Goal: Information Seeking & Learning: Understand process/instructions

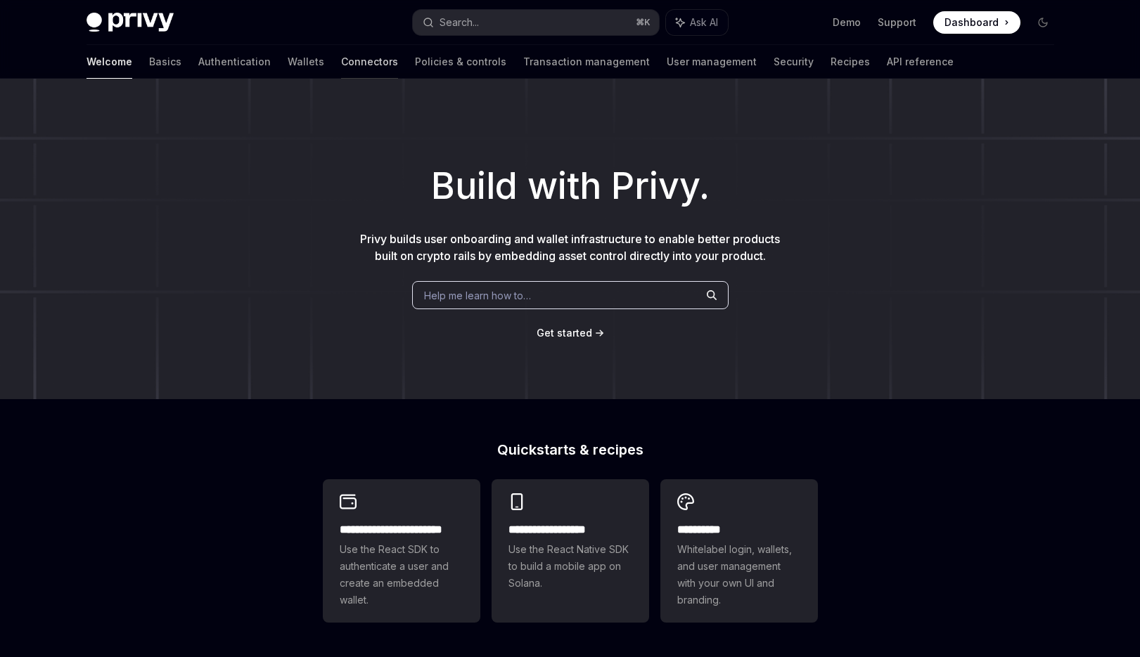
click at [341, 69] on link "Connectors" at bounding box center [369, 62] width 57 height 34
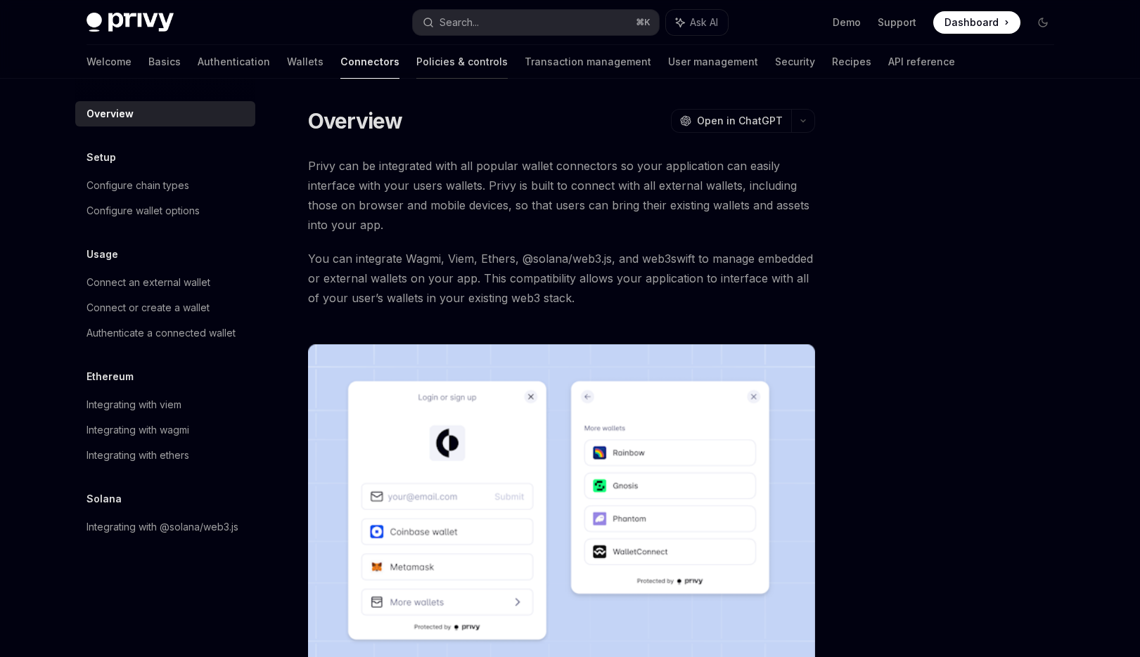
click at [416, 74] on link "Policies & controls" at bounding box center [461, 62] width 91 height 34
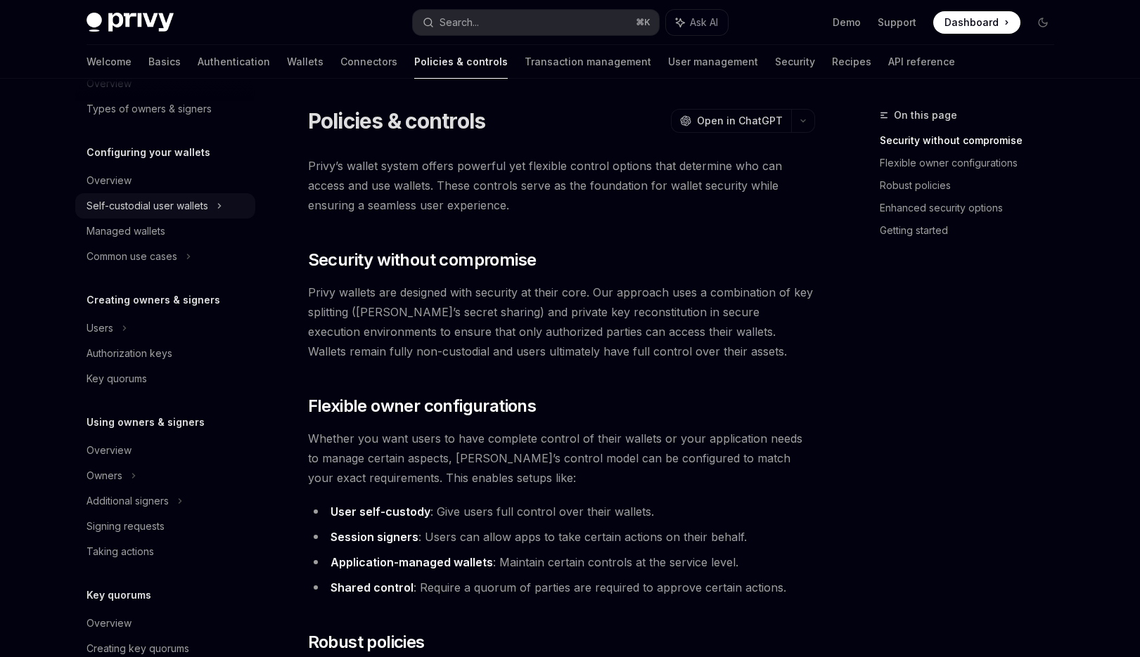
scroll to position [103, 0]
click at [186, 354] on div "Authorization keys" at bounding box center [166, 352] width 160 height 17
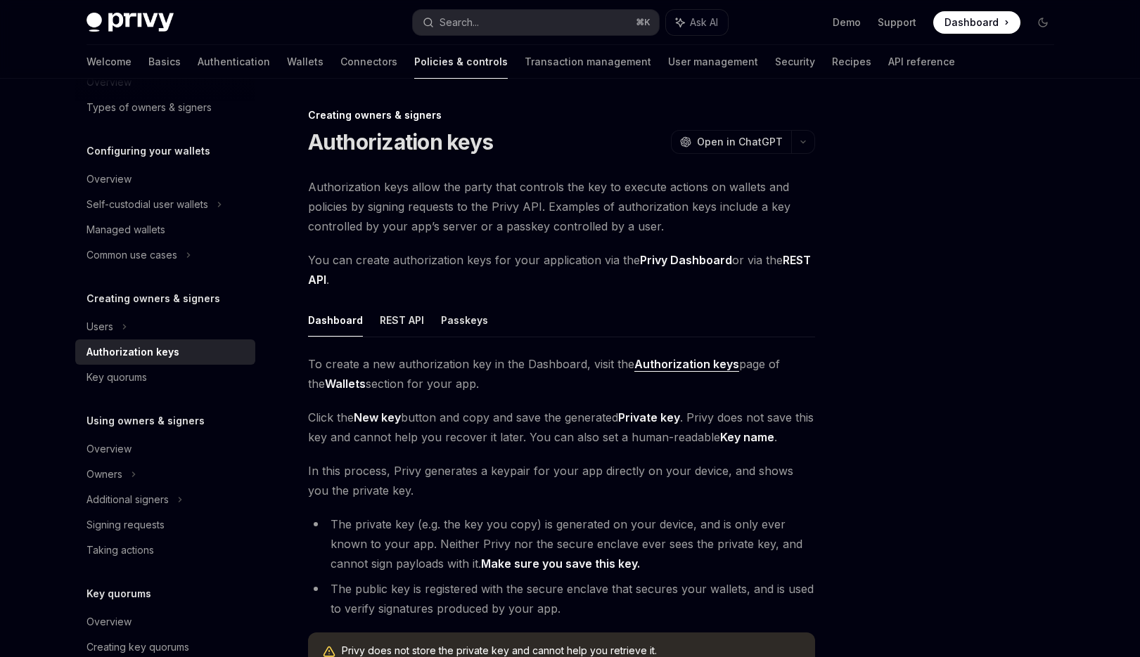
click at [395, 339] on div "Dashboard REST API Passkeys To create a new authorization key in the Dashboard,…" at bounding box center [561, 493] width 507 height 378
click at [398, 328] on button "REST API" at bounding box center [402, 320] width 44 height 33
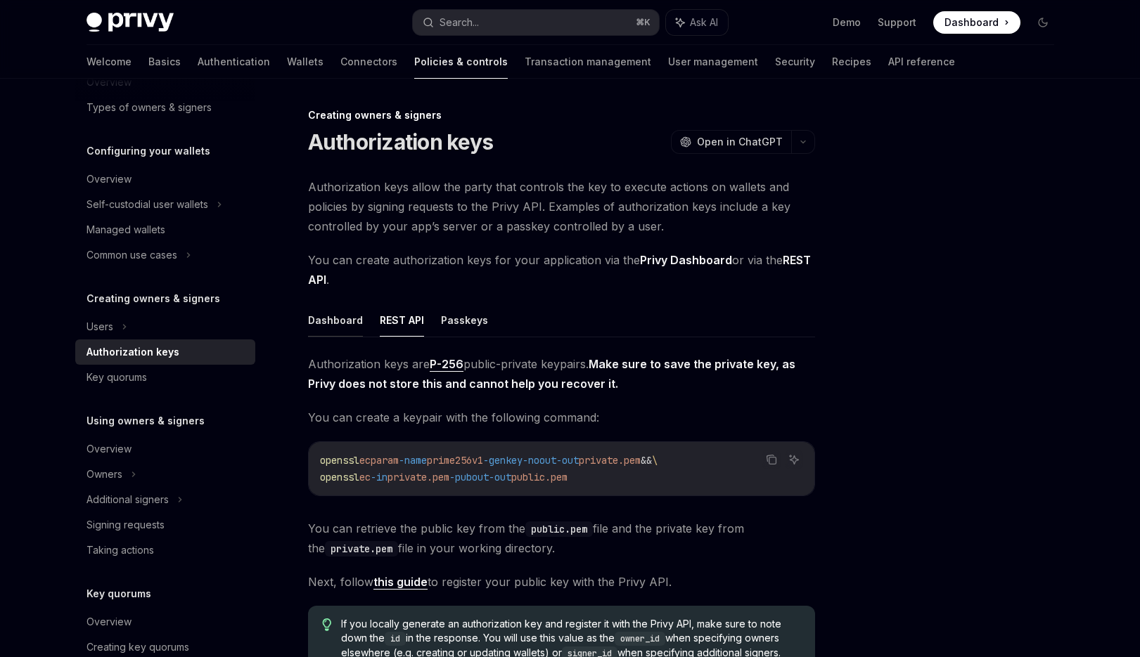
click at [349, 323] on button "Dashboard" at bounding box center [335, 320] width 55 height 33
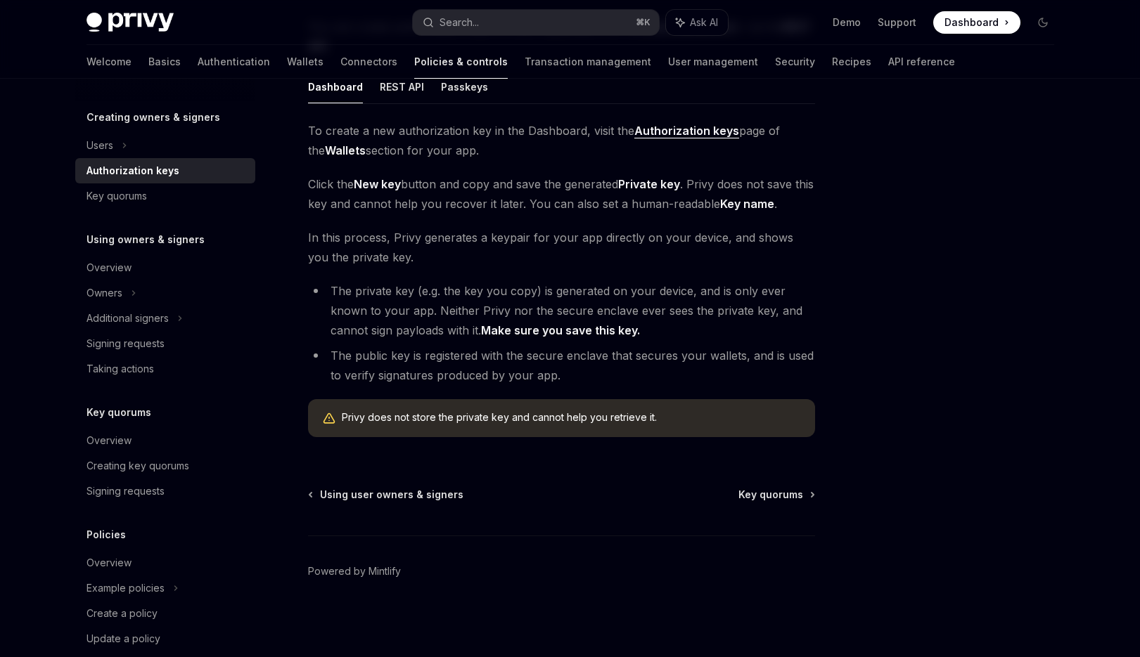
scroll to position [286, 0]
click at [194, 323] on div "Additional signers" at bounding box center [165, 316] width 180 height 25
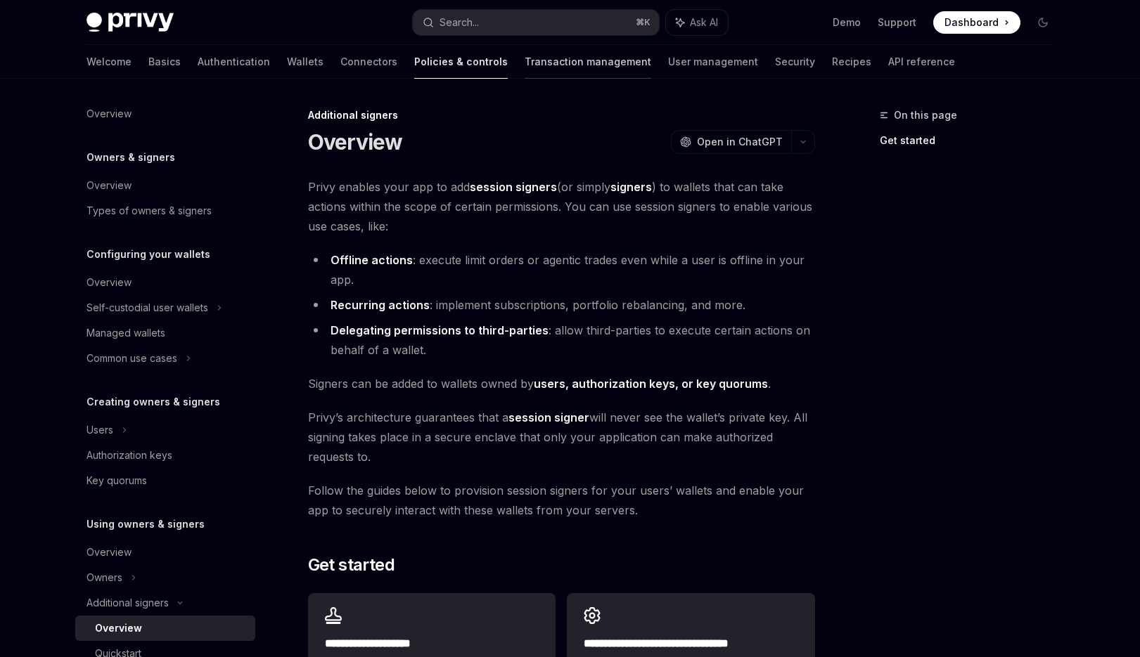
click at [525, 70] on link "Transaction management" at bounding box center [588, 62] width 127 height 34
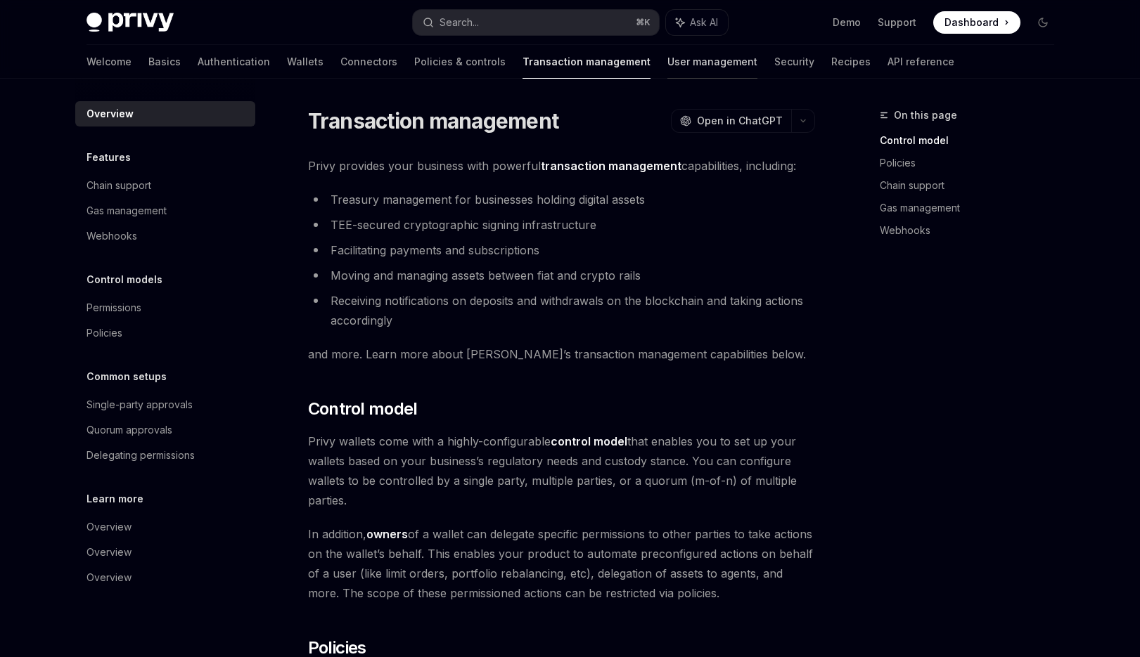
click at [667, 66] on link "User management" at bounding box center [712, 62] width 90 height 34
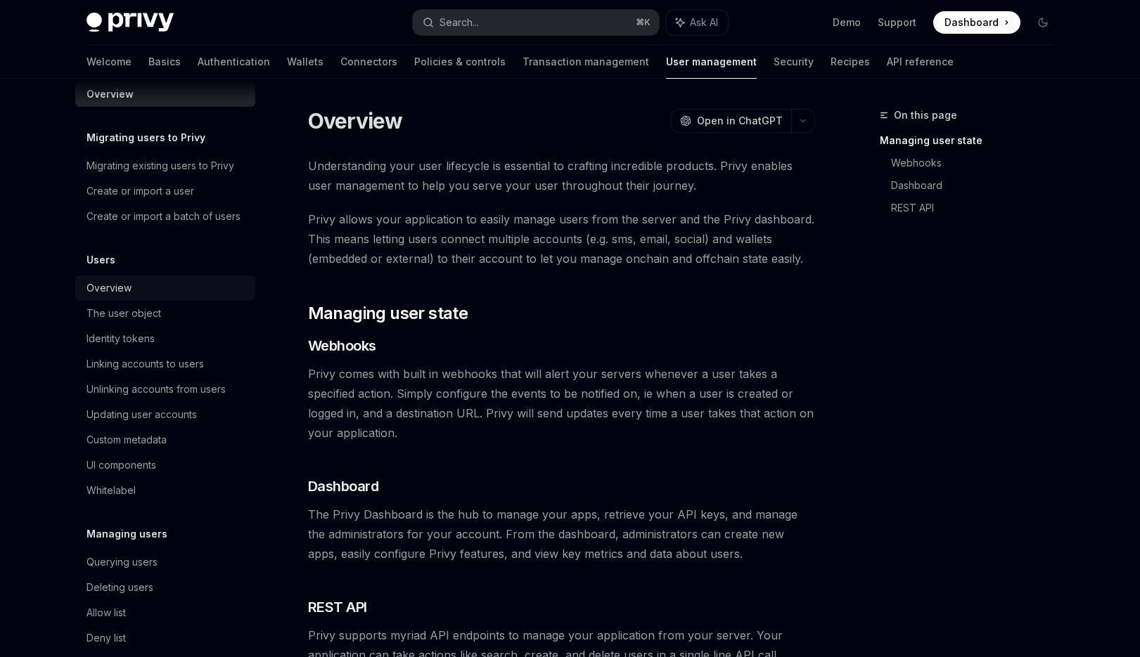
scroll to position [25, 0]
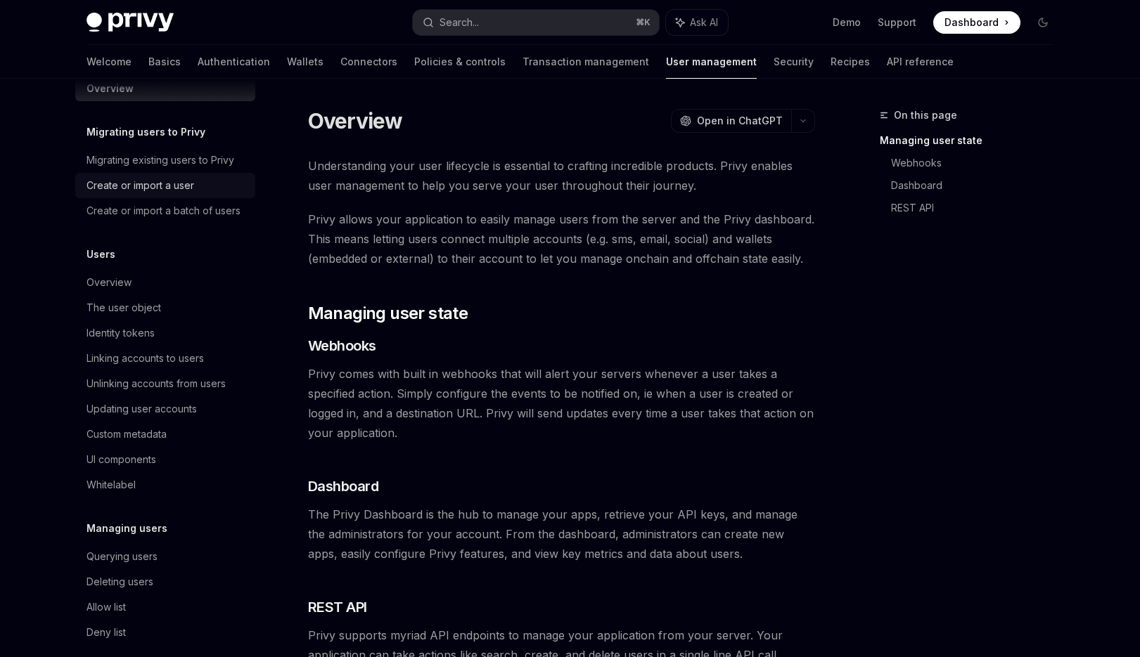
click at [172, 184] on div "Create or import a user" at bounding box center [140, 185] width 108 height 17
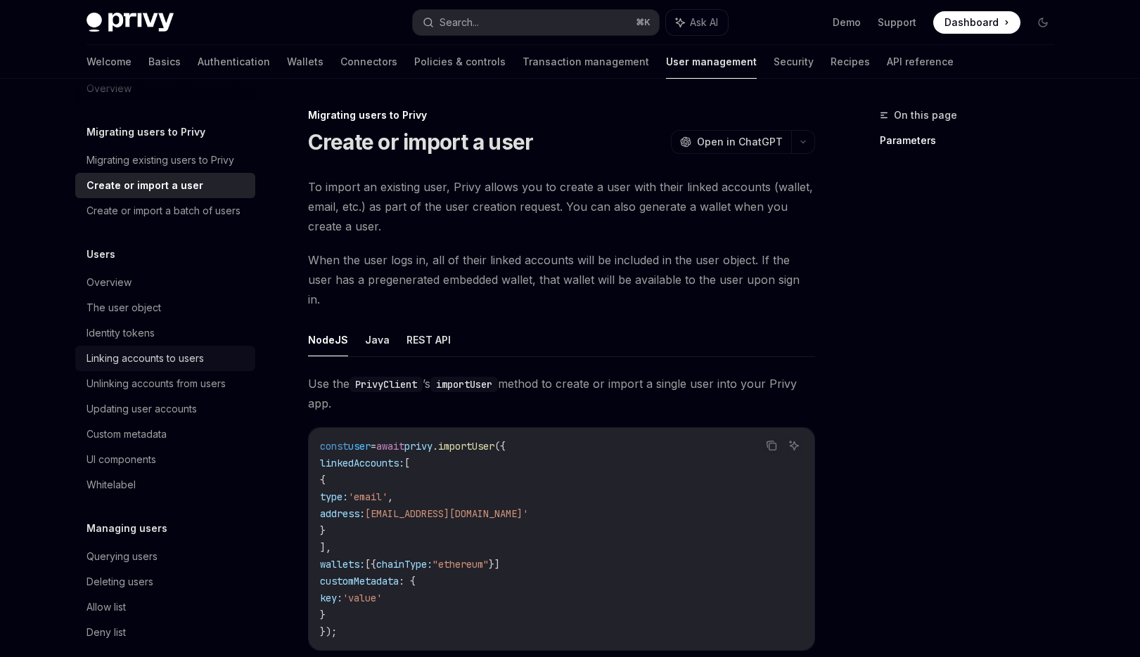
click at [170, 355] on div "Linking accounts to users" at bounding box center [144, 358] width 117 height 17
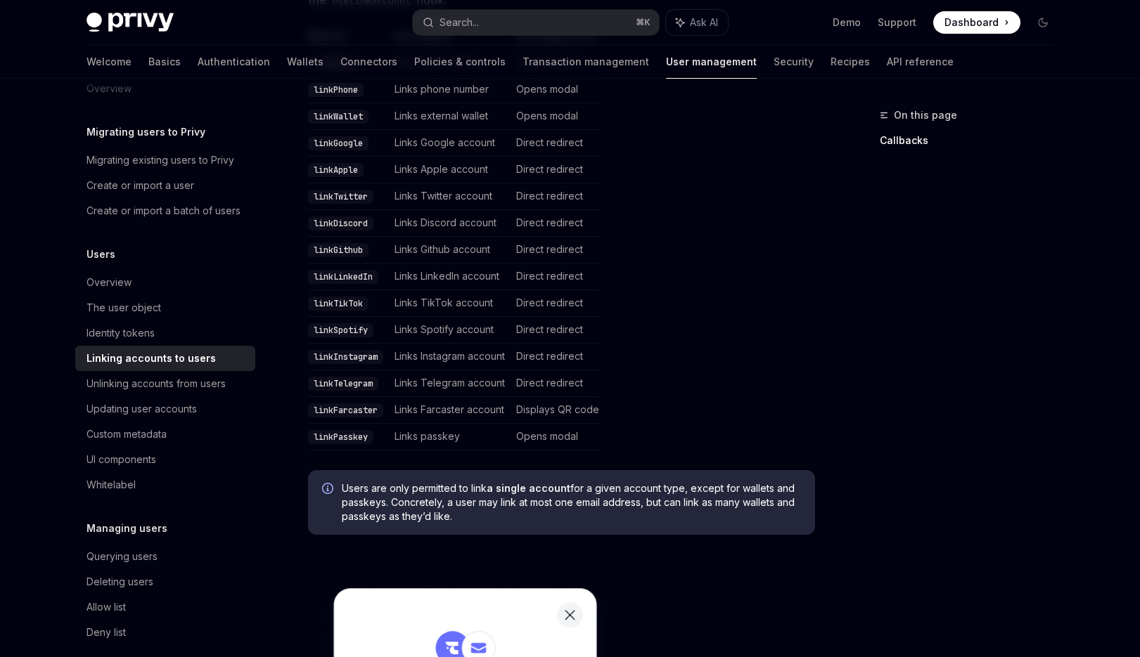
scroll to position [390, 0]
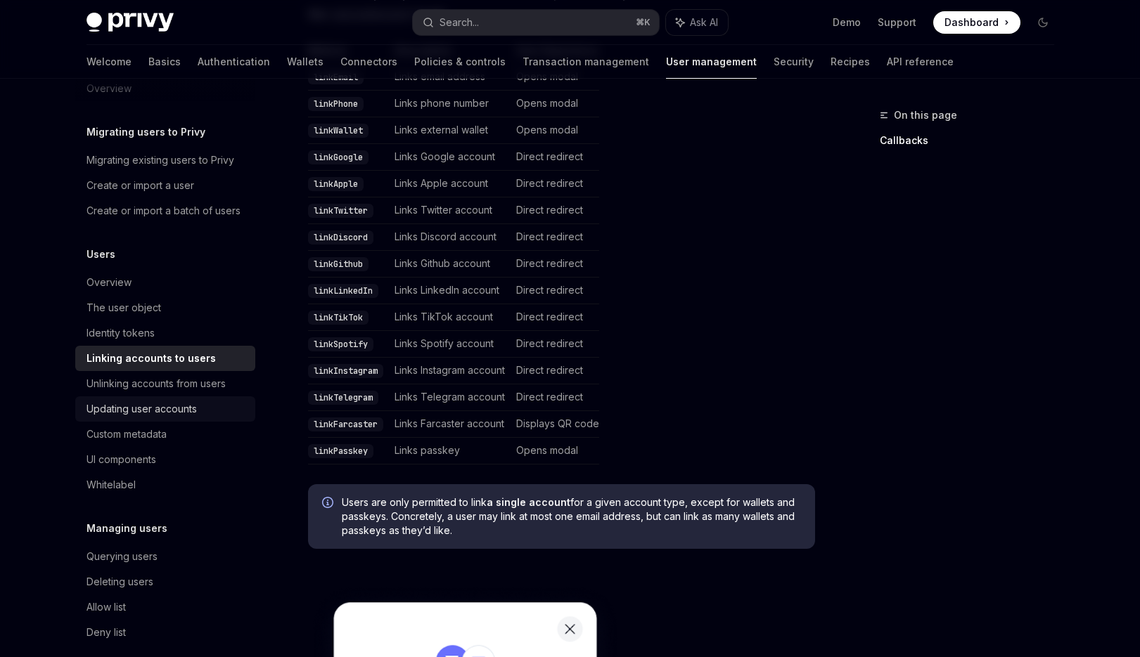
click at [188, 408] on div "Updating user accounts" at bounding box center [141, 409] width 110 height 17
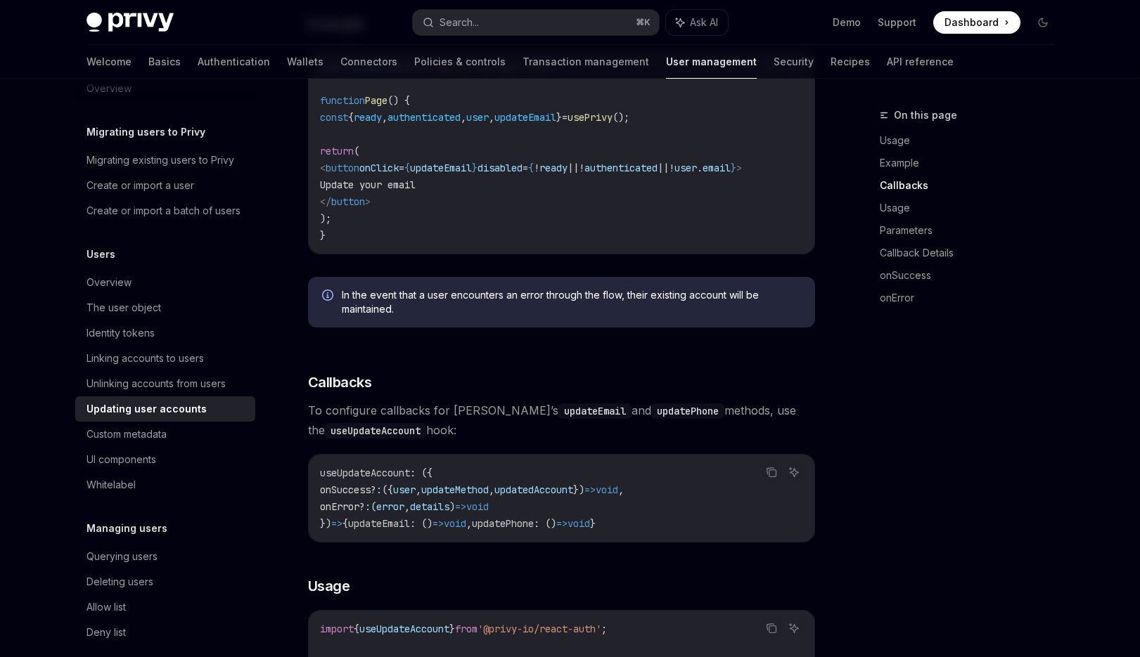
scroll to position [387, 0]
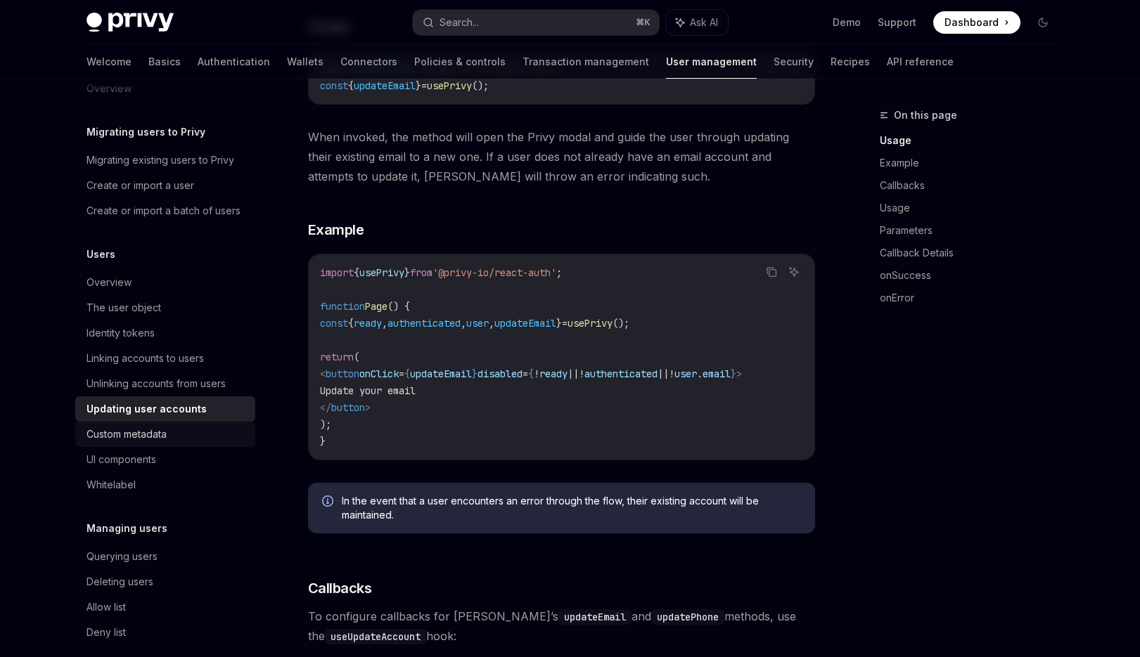
click at [213, 425] on link "Custom metadata" at bounding box center [165, 434] width 180 height 25
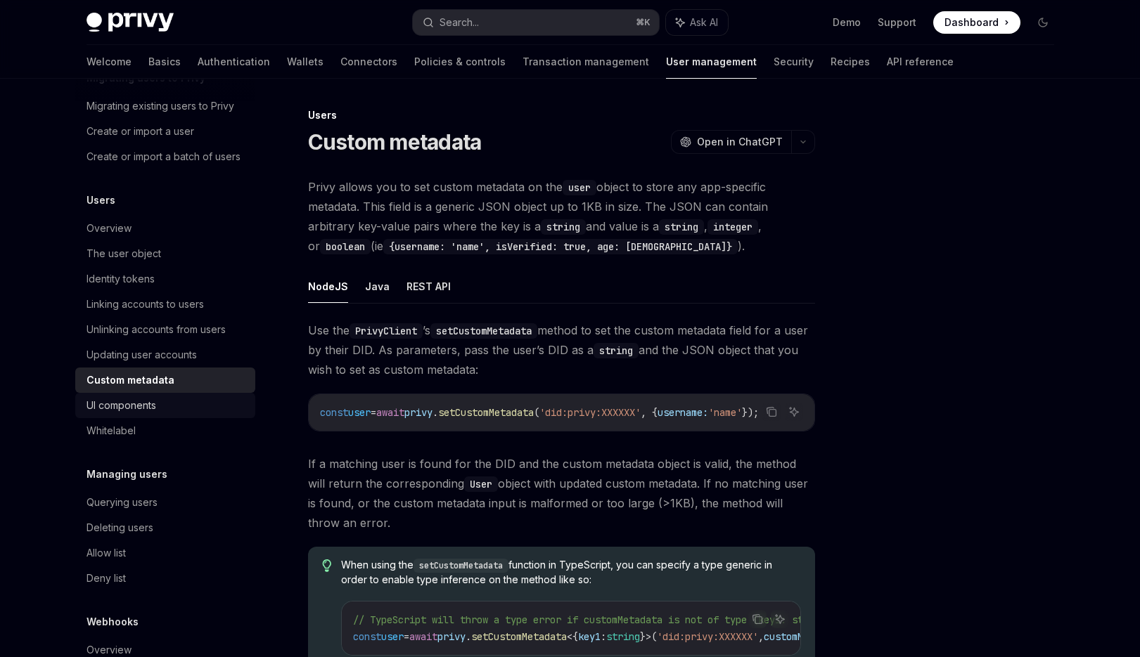
scroll to position [139, 0]
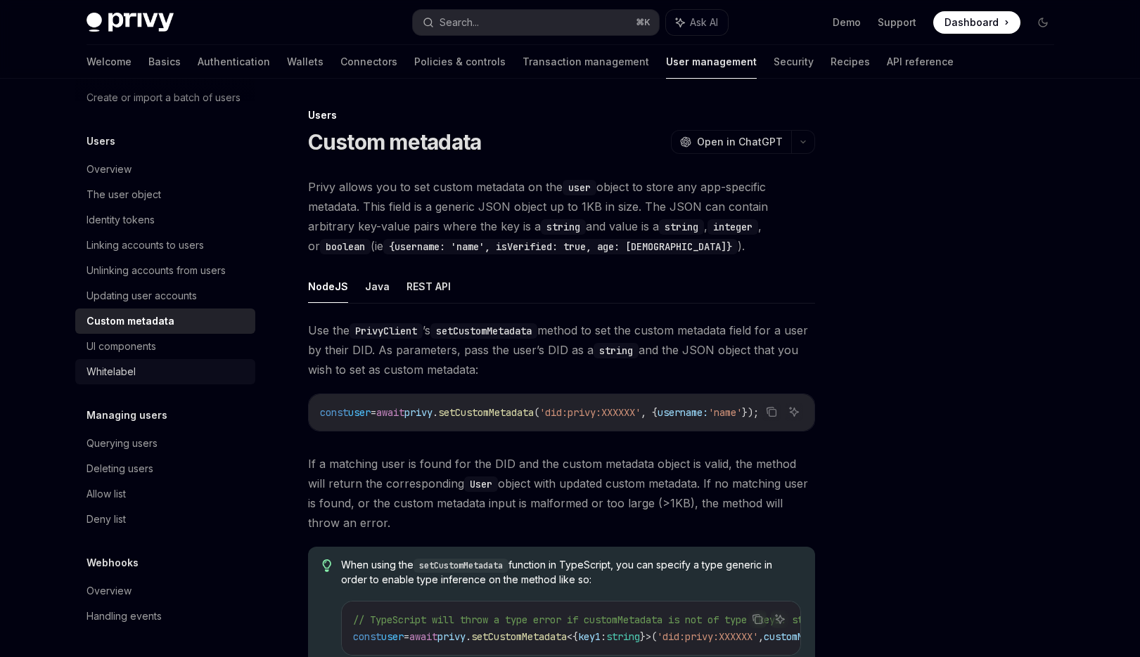
click at [184, 378] on div "Whitelabel" at bounding box center [166, 371] width 160 height 17
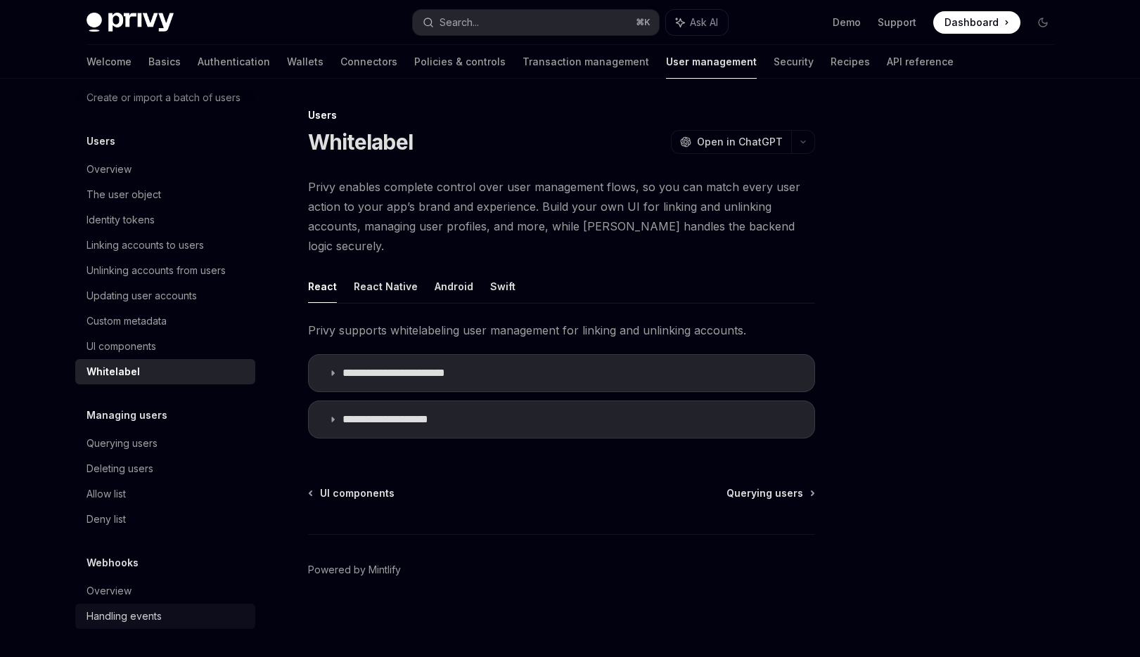
click at [162, 616] on div "Handling events" at bounding box center [166, 616] width 160 height 17
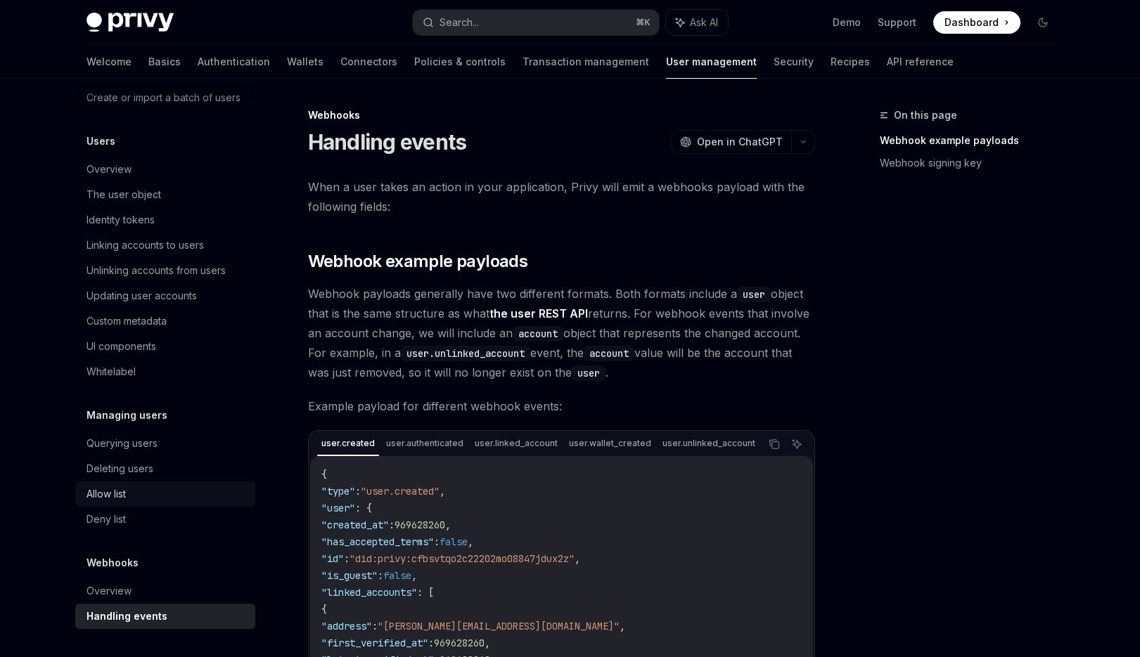
click at [159, 489] on div "Allow list" at bounding box center [166, 494] width 160 height 17
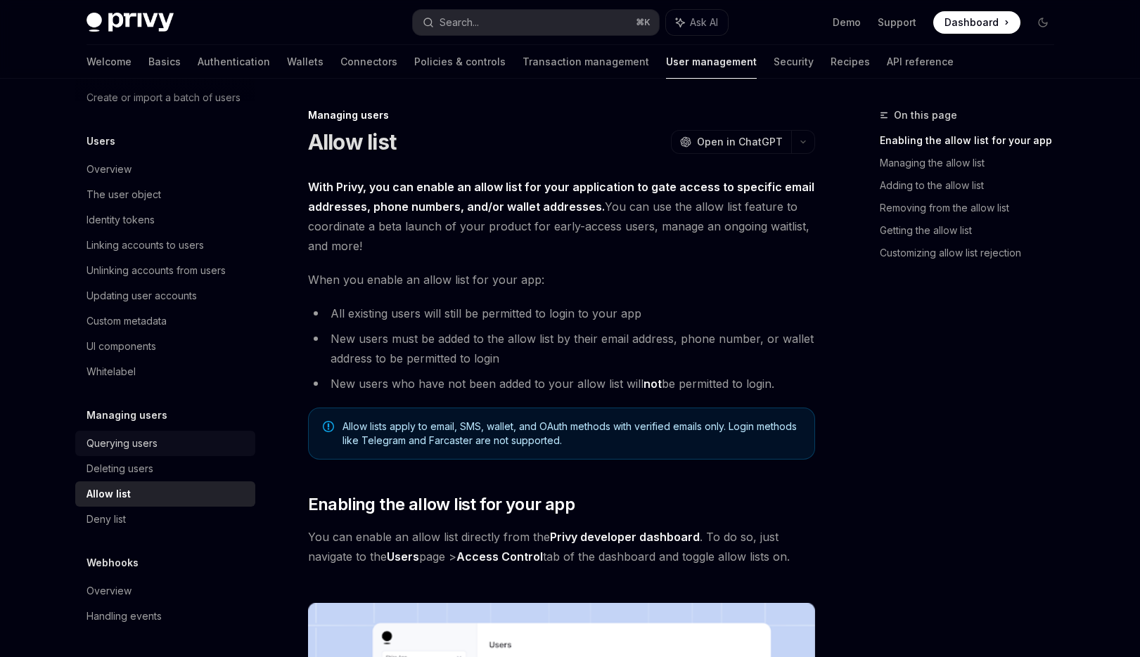
click at [167, 444] on div "Querying users" at bounding box center [166, 443] width 160 height 17
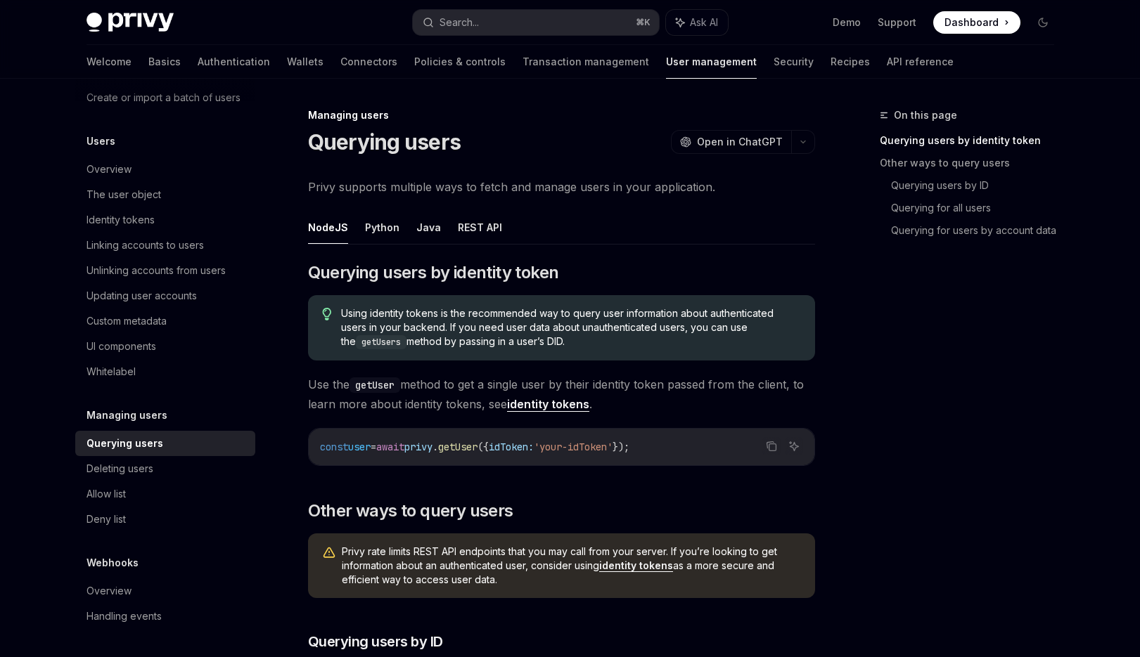
scroll to position [41, 0]
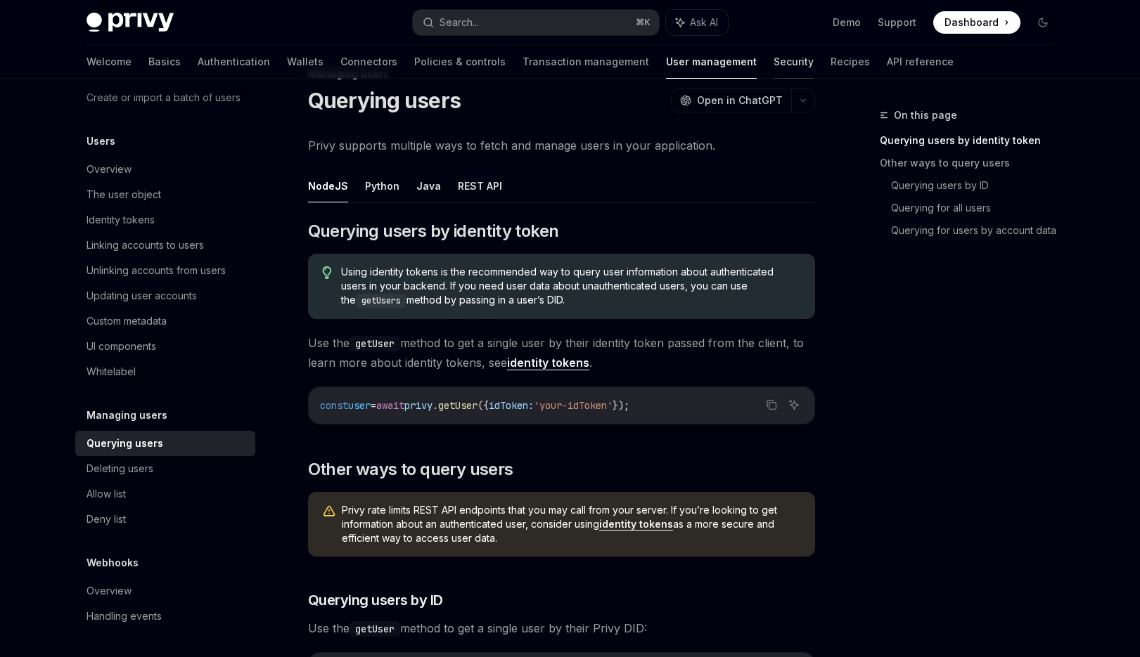
click at [773, 64] on link "Security" at bounding box center [793, 62] width 40 height 34
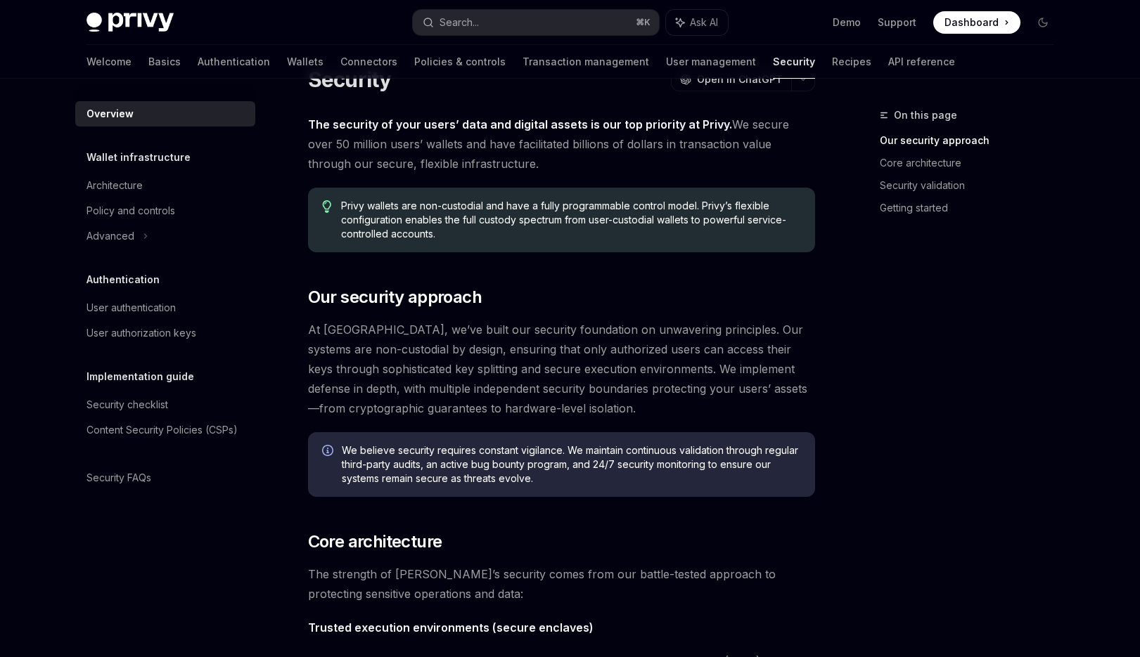
click at [160, 271] on div "Authentication" at bounding box center [165, 279] width 180 height 17
click at [158, 300] on div "User authentication" at bounding box center [130, 308] width 89 height 17
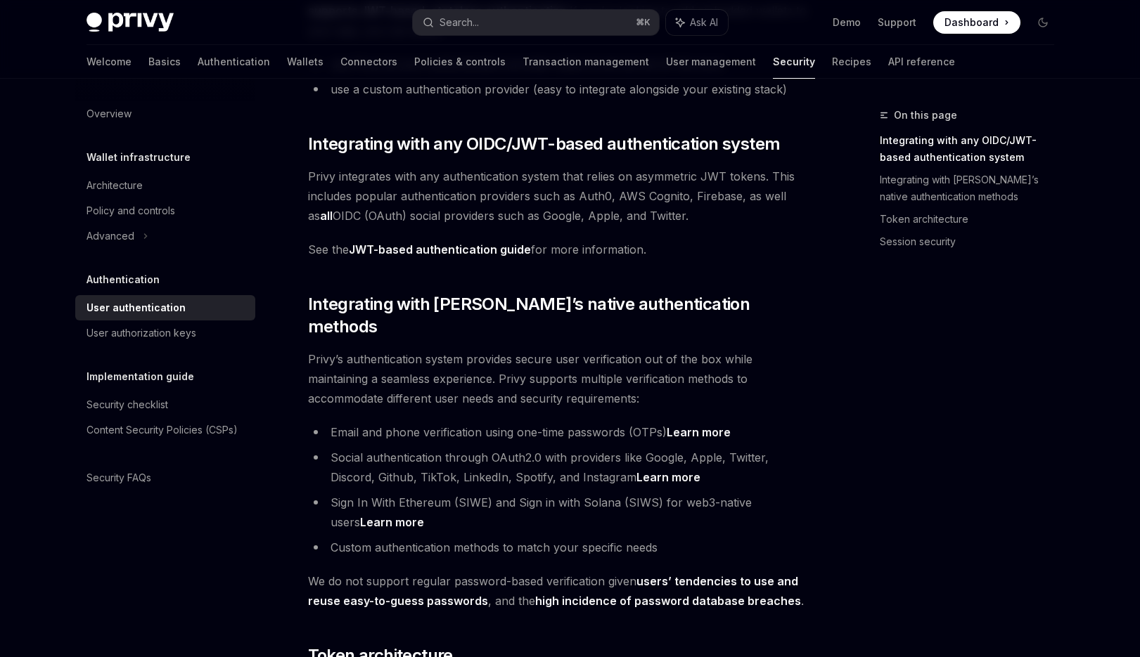
scroll to position [198, 0]
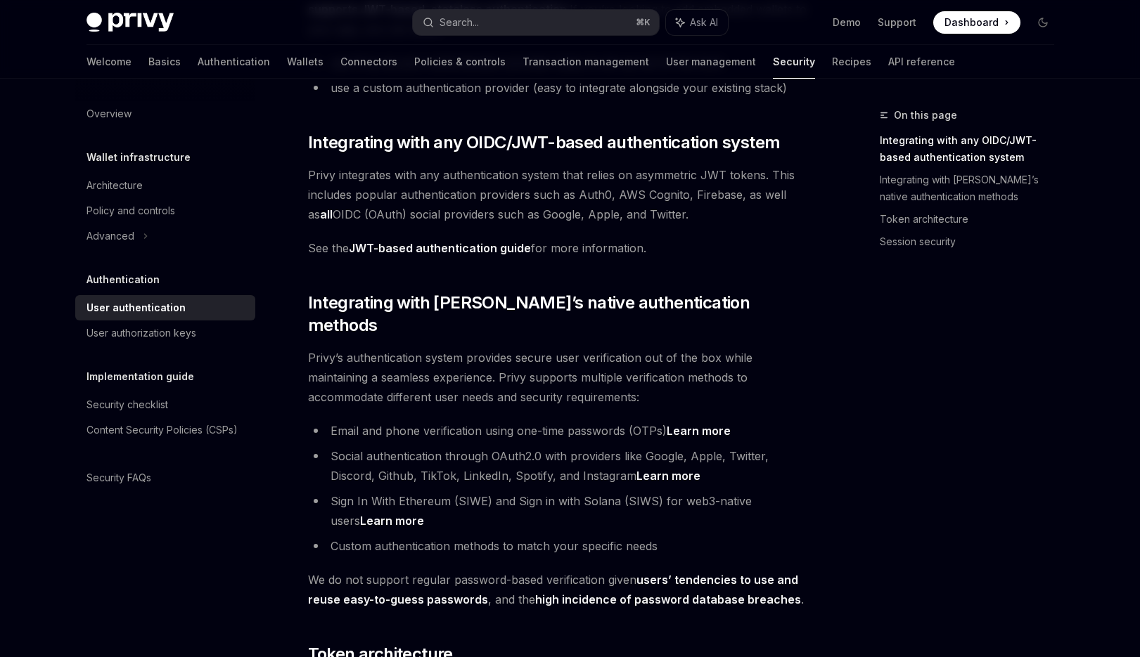
click at [560, 380] on span "Privy’s authentication system provides secure user verification out of the box …" at bounding box center [561, 377] width 507 height 59
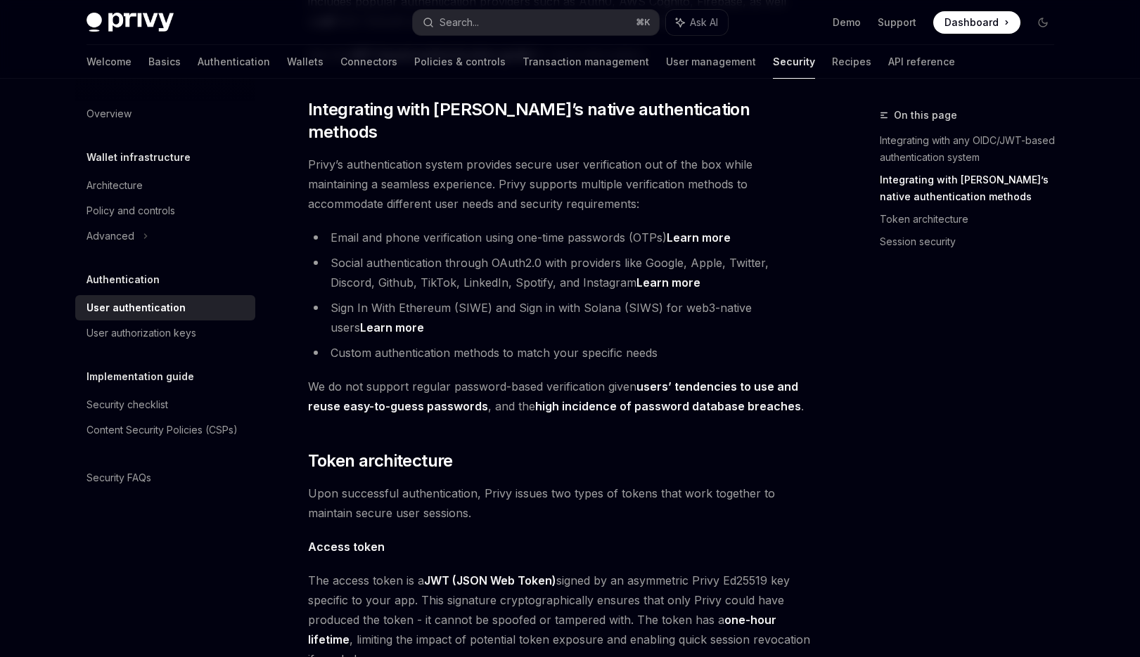
scroll to position [392, 0]
click at [567, 414] on div "Privy’s embedded wallets are fully compatible with any authentication provider …" at bounding box center [561, 485] width 507 height 1398
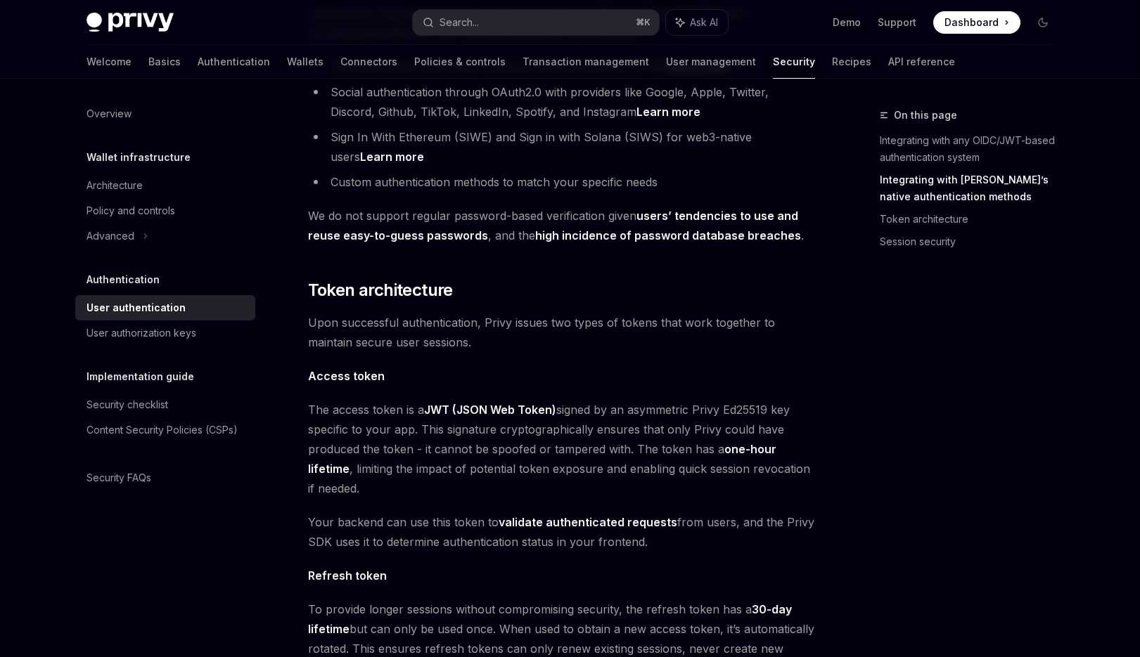
scroll to position [570, 0]
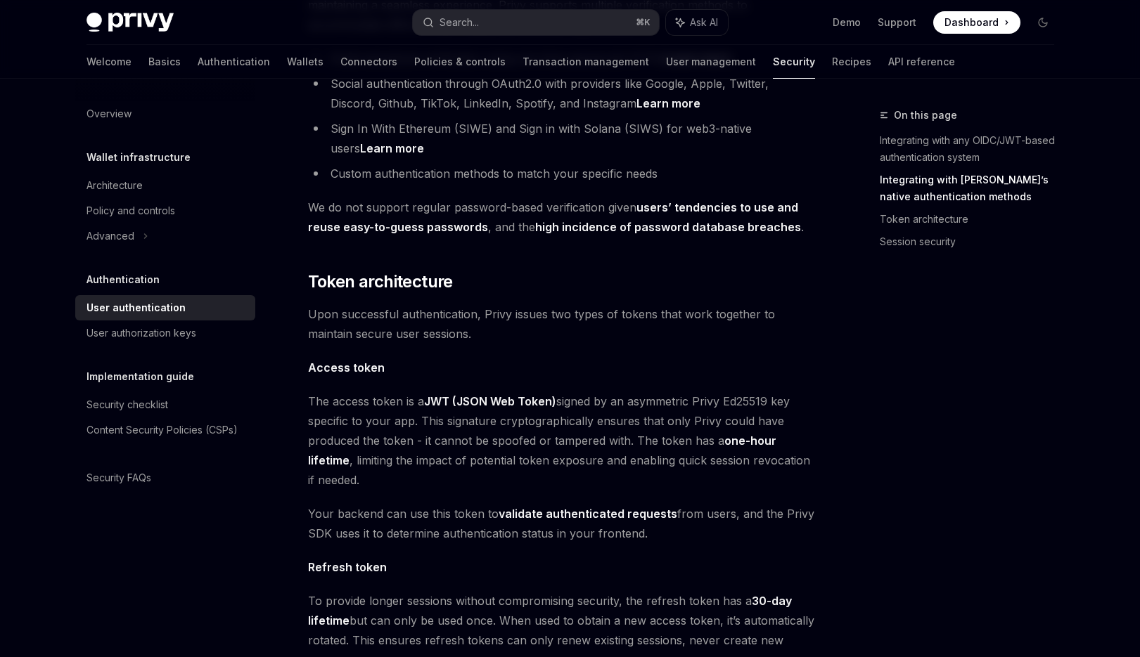
click at [555, 334] on div "Privy’s embedded wallets are fully compatible with any authentication provider …" at bounding box center [561, 306] width 507 height 1398
click at [551, 358] on span "Access token" at bounding box center [561, 368] width 507 height 20
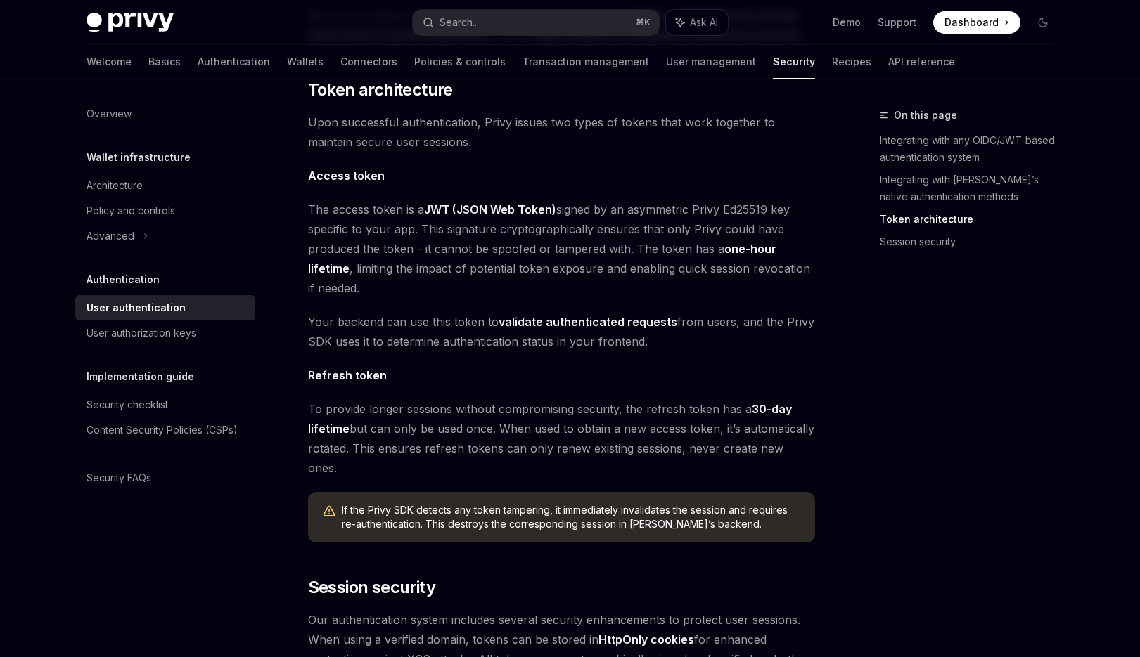
scroll to position [762, 0]
click at [546, 262] on span "The access token is a JWT (JSON Web Token) signed by an asymmetric Privy Ed2551…" at bounding box center [561, 249] width 507 height 98
click at [549, 315] on link "validate authenticated requests" at bounding box center [587, 322] width 179 height 15
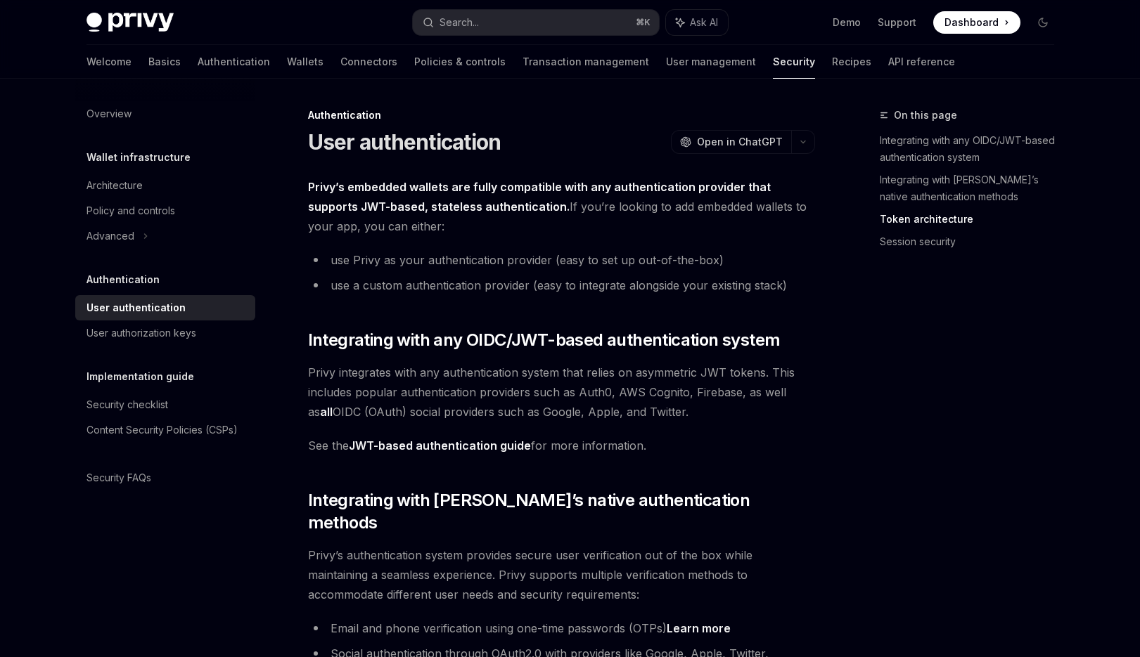
type textarea "*"
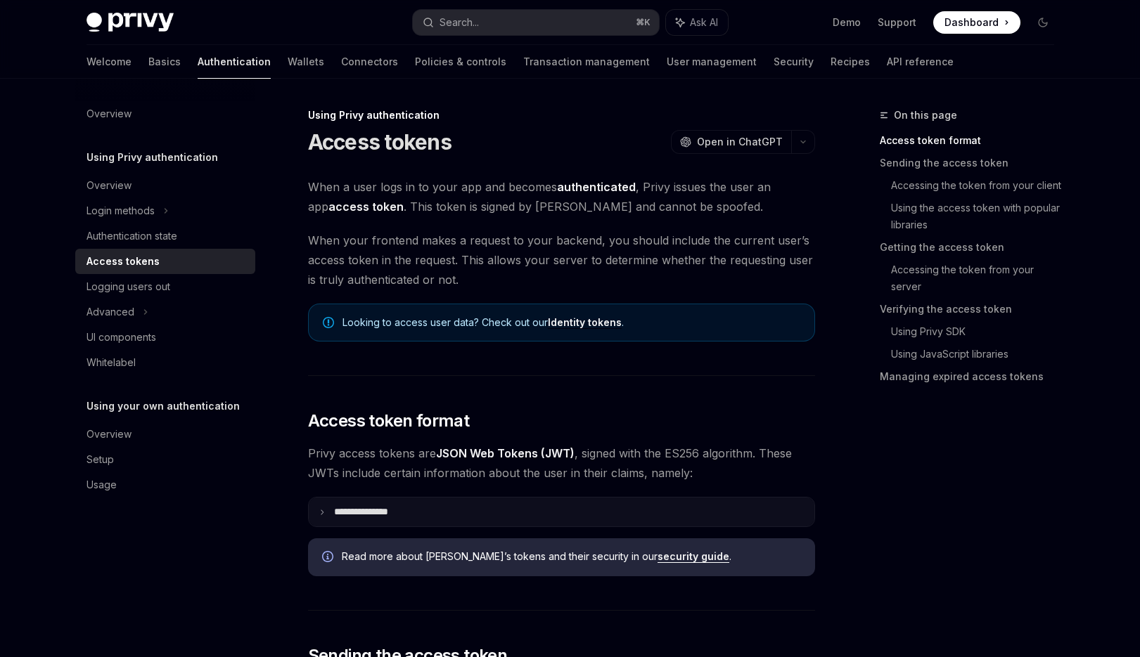
click at [390, 509] on p "**********" at bounding box center [372, 512] width 77 height 12
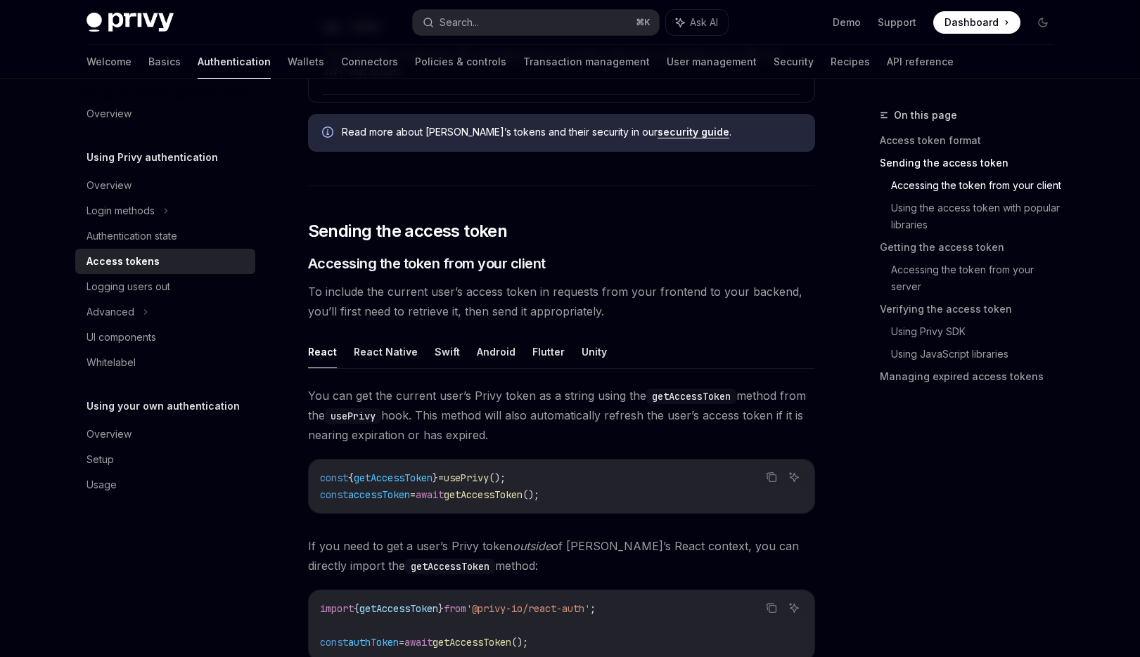
scroll to position [944, 0]
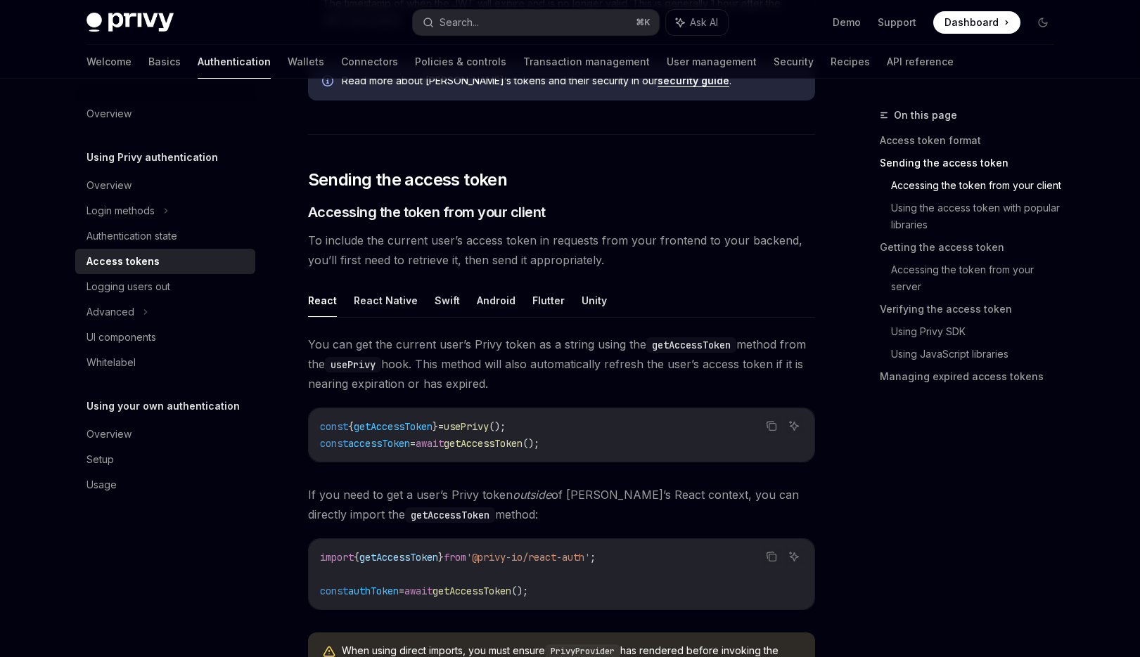
click at [446, 452] on div "const { getAccessToken } = usePrivy (); const accessToken = await getAccessToke…" at bounding box center [562, 434] width 506 height 53
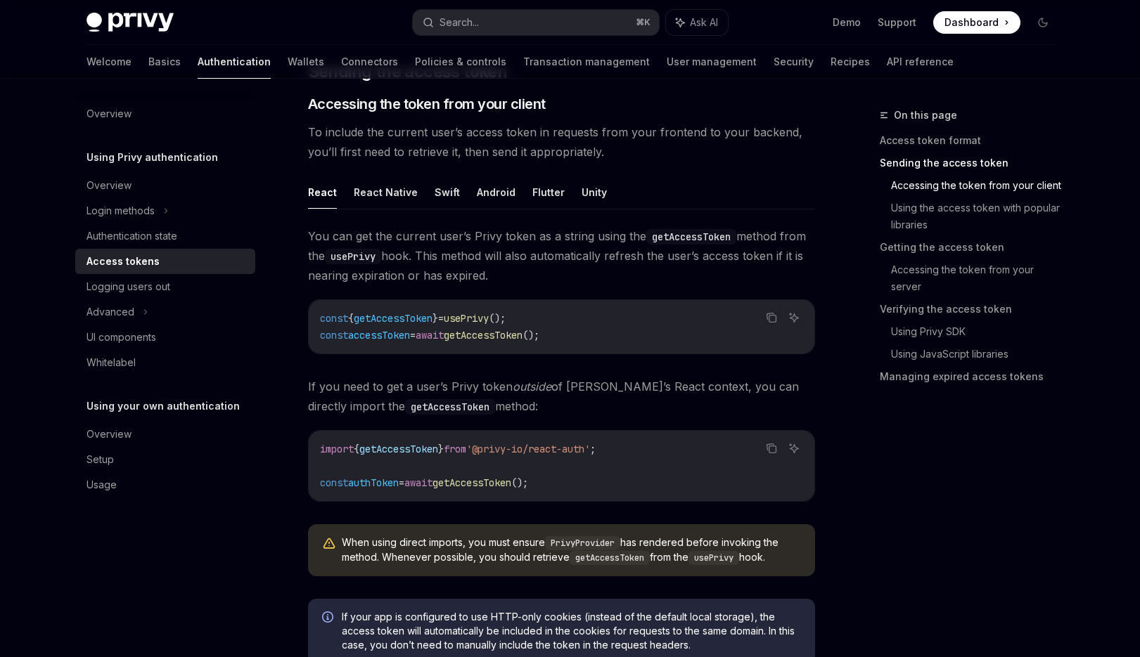
scroll to position [1197, 0]
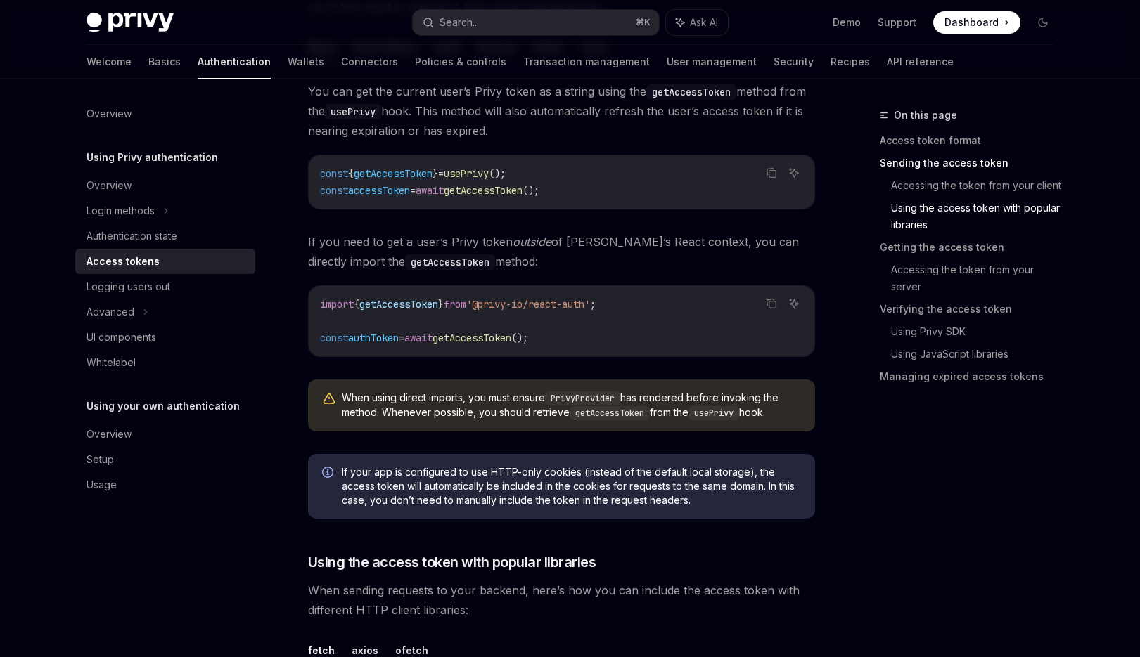
click at [615, 311] on code "import { getAccessToken } from '@privy-io/react-auth' ; const authToken = await…" at bounding box center [561, 321] width 483 height 51
click at [610, 313] on code "import { getAccessToken } from '@privy-io/react-auth' ; const authToken = await…" at bounding box center [561, 321] width 483 height 51
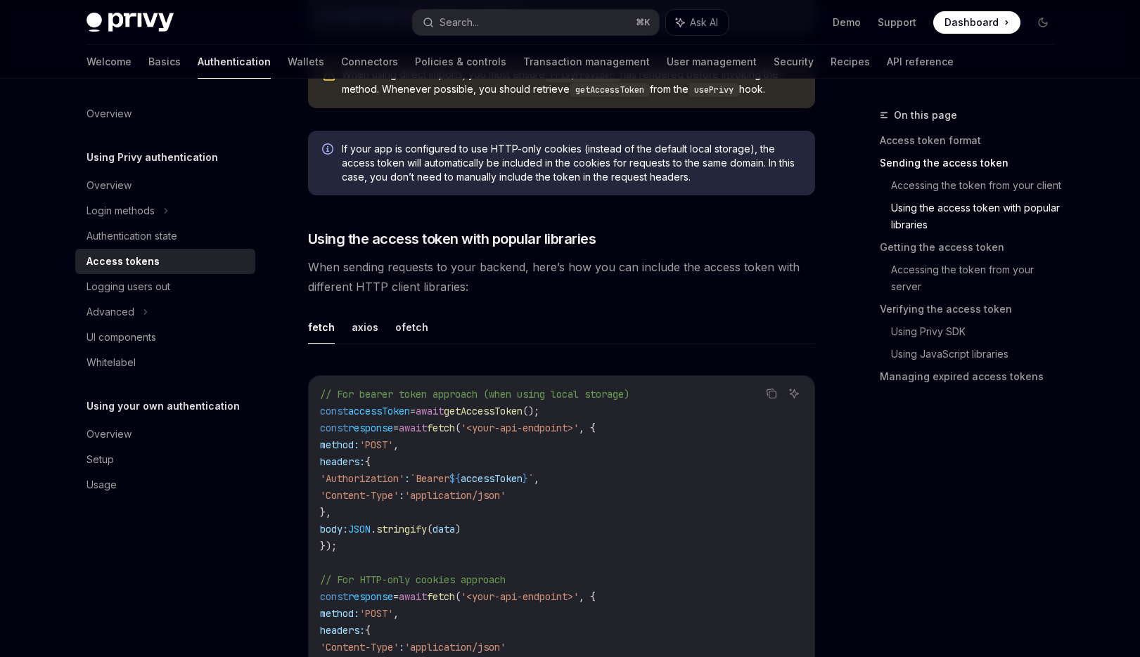
scroll to position [1608, 0]
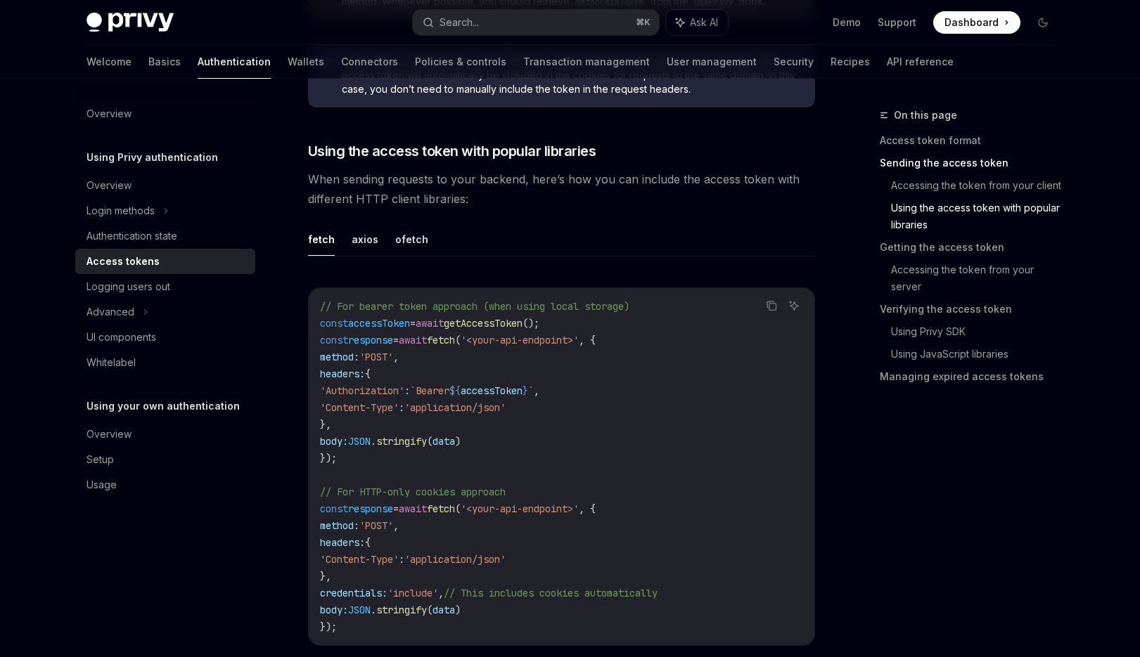
click at [562, 429] on code "// For bearer token approach (when using local storage) const accessToken = awa…" at bounding box center [561, 466] width 483 height 337
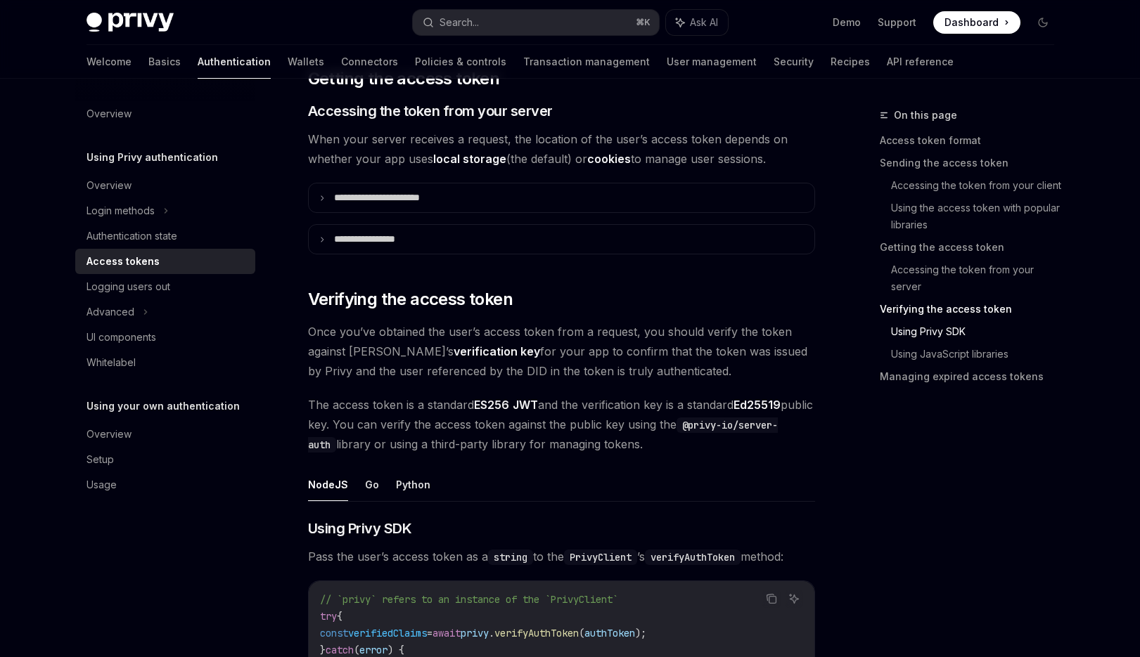
scroll to position [2279, 0]
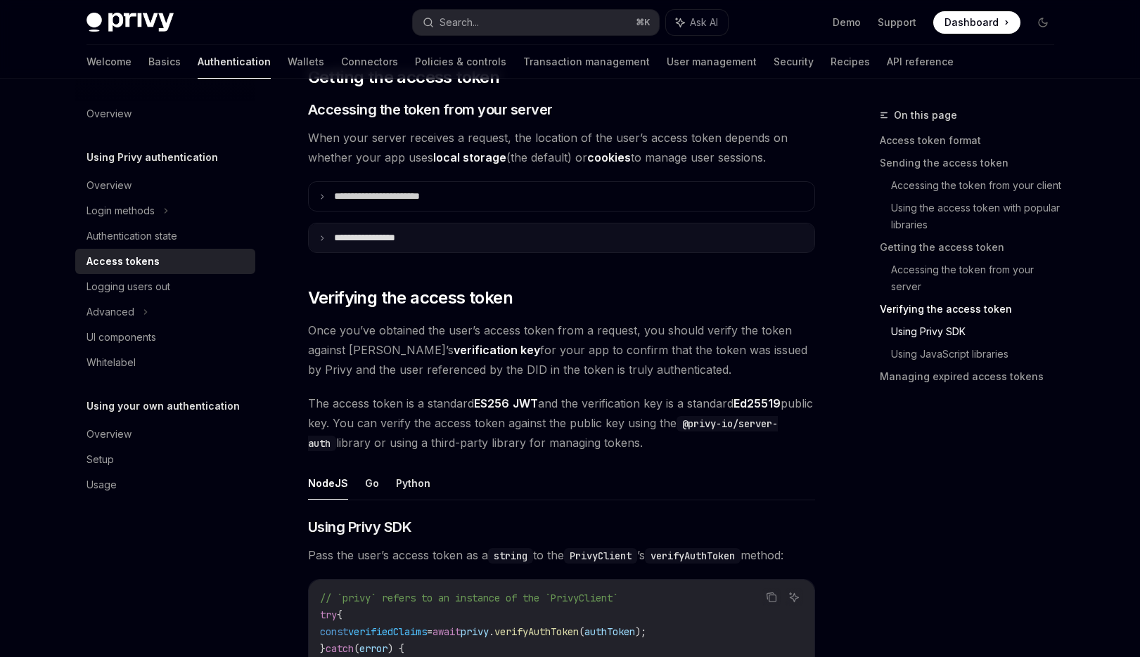
click at [475, 243] on summary "**********" at bounding box center [562, 238] width 506 height 29
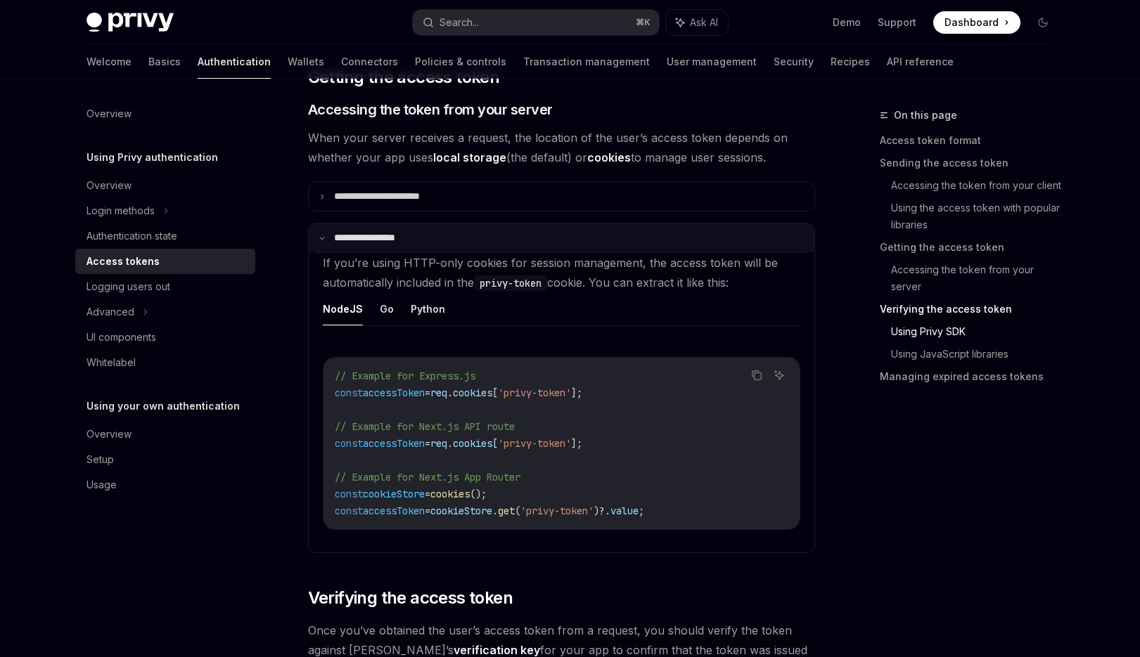
click at [475, 243] on summary "**********" at bounding box center [562, 238] width 506 height 29
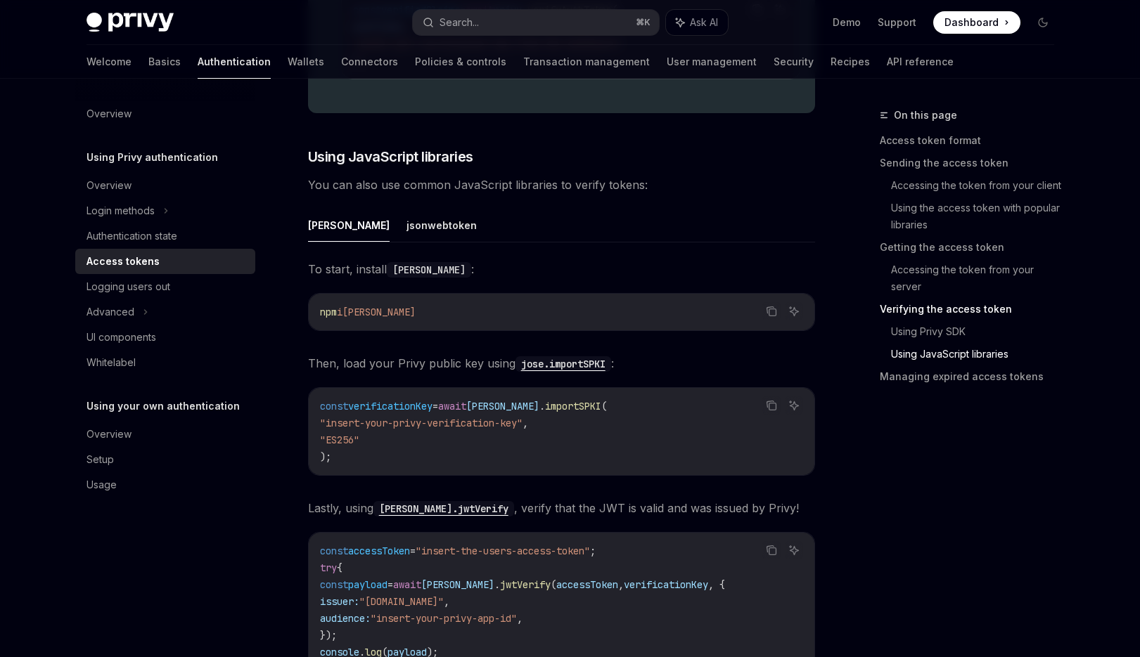
scroll to position [3602, 0]
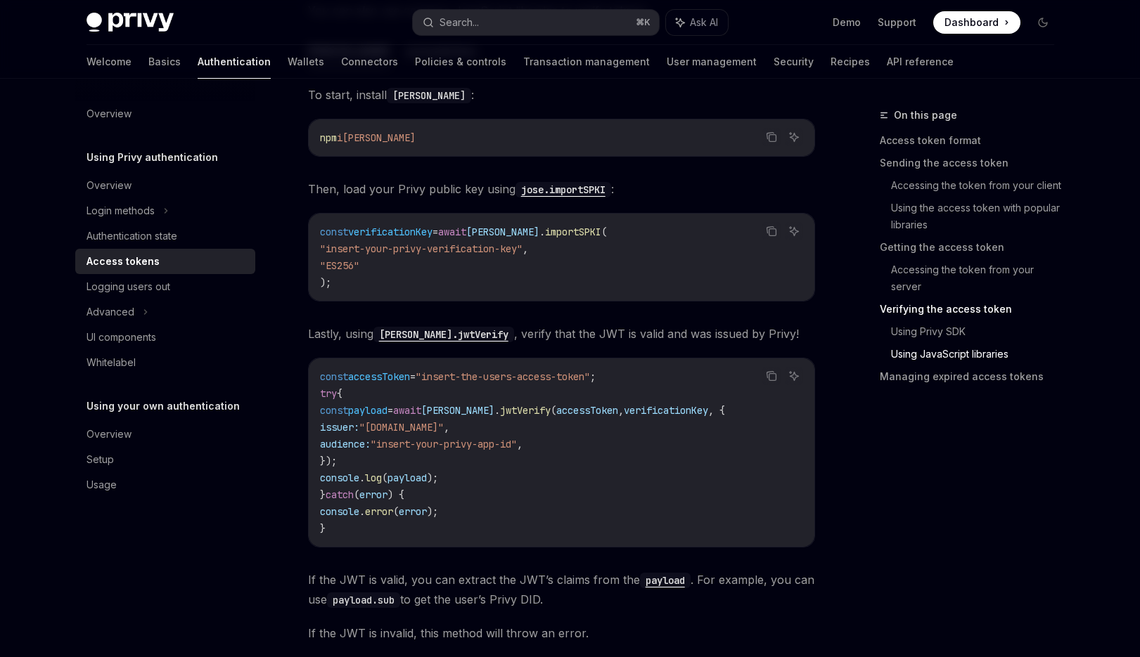
click at [468, 268] on code "const verificationKey = await [PERSON_NAME] . importSPKI ( "insert-your-privy-v…" at bounding box center [561, 257] width 483 height 67
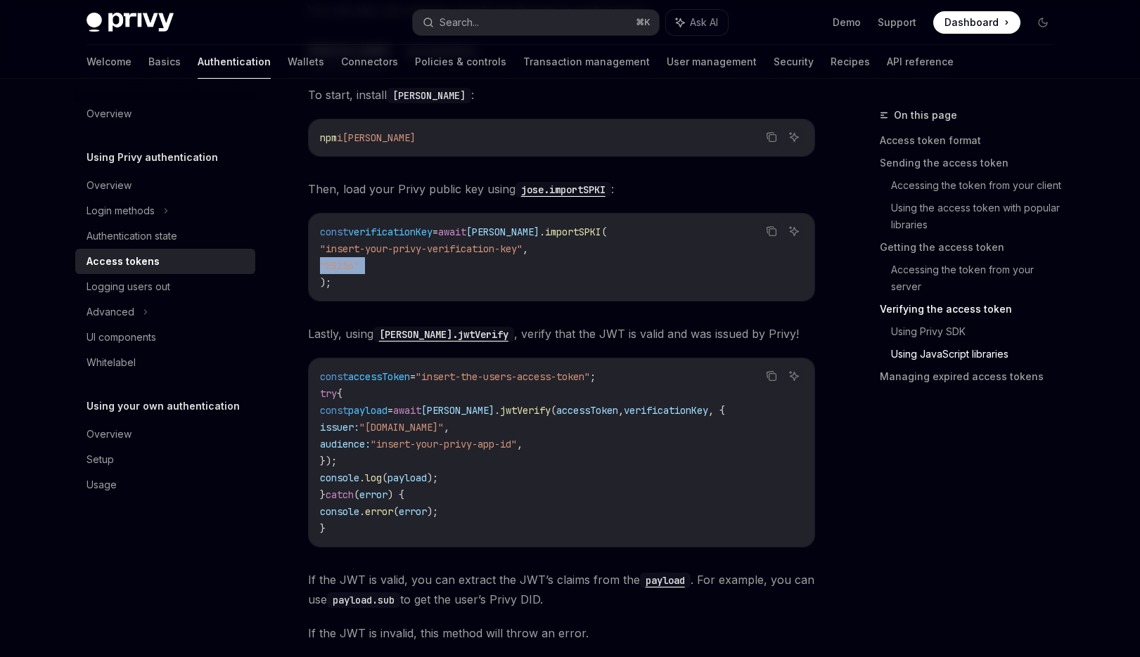
click at [468, 268] on code "const verificationKey = await [PERSON_NAME] . importSPKI ( "insert-your-privy-v…" at bounding box center [561, 257] width 483 height 67
click at [482, 264] on code "const verificationKey = await [PERSON_NAME] . importSPKI ( "insert-your-privy-v…" at bounding box center [561, 257] width 483 height 67
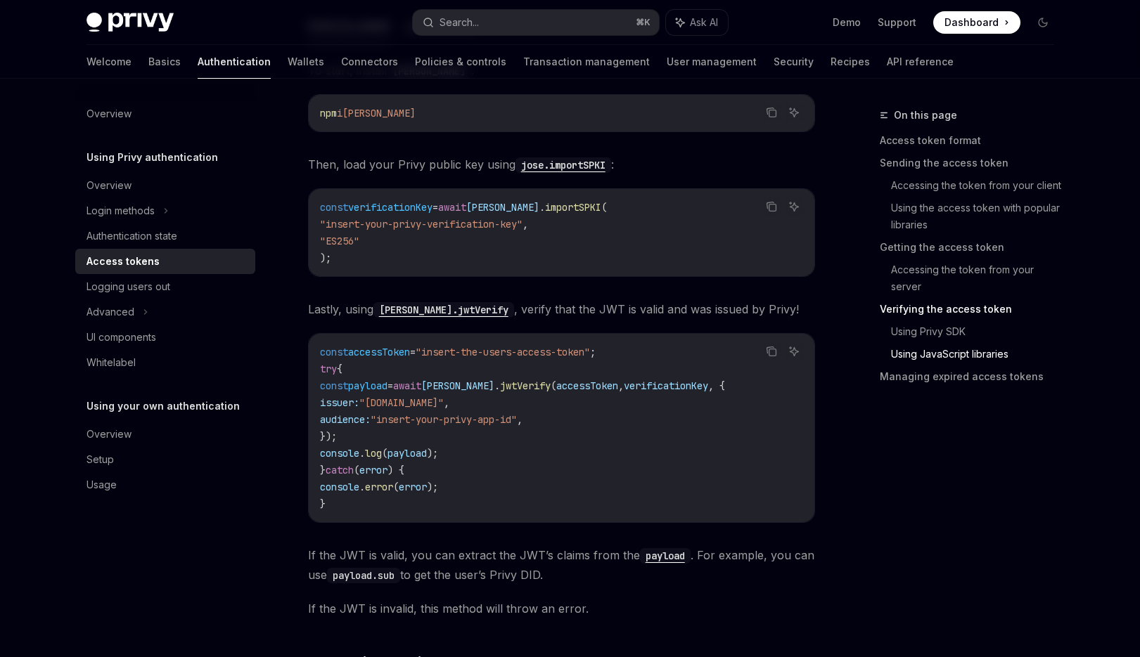
click at [212, 545] on div "Overview Using Privy authentication Overview Login methods Authentication state…" at bounding box center [176, 368] width 202 height 579
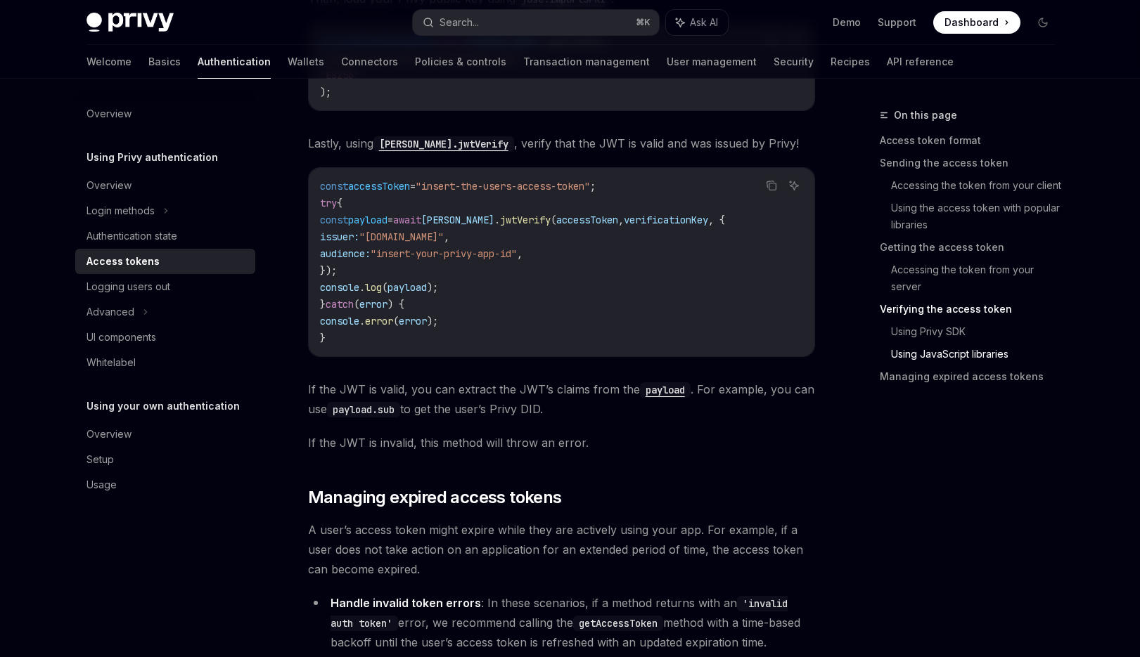
scroll to position [4086, 0]
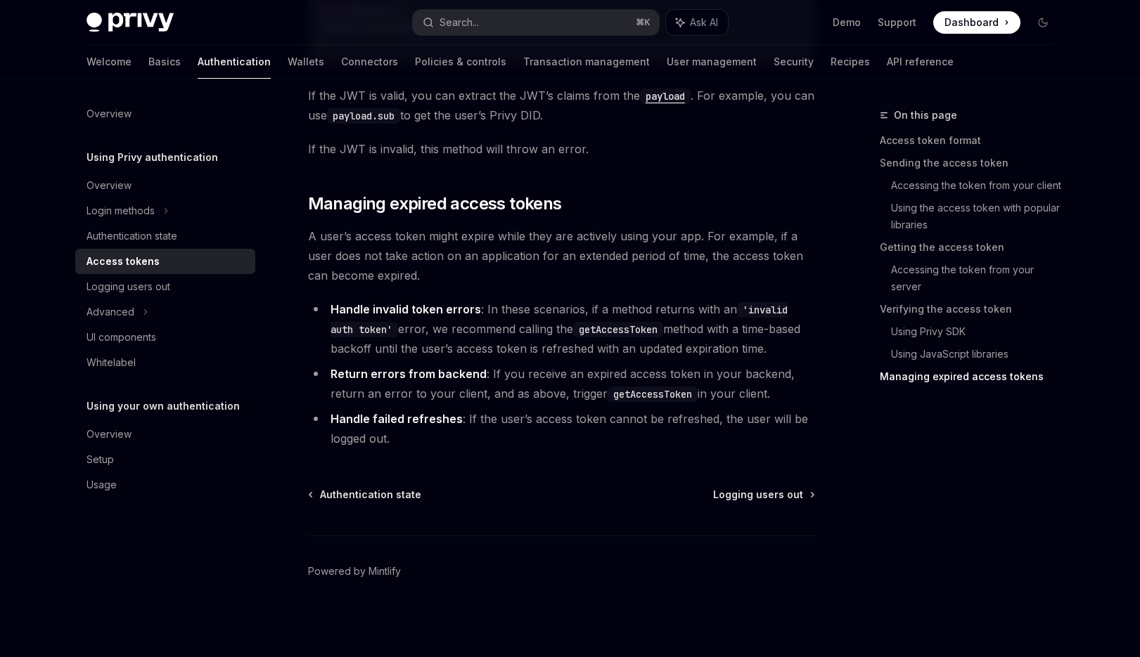
click at [216, 532] on div "Overview Using Privy authentication Overview Login methods Authentication state…" at bounding box center [176, 368] width 202 height 579
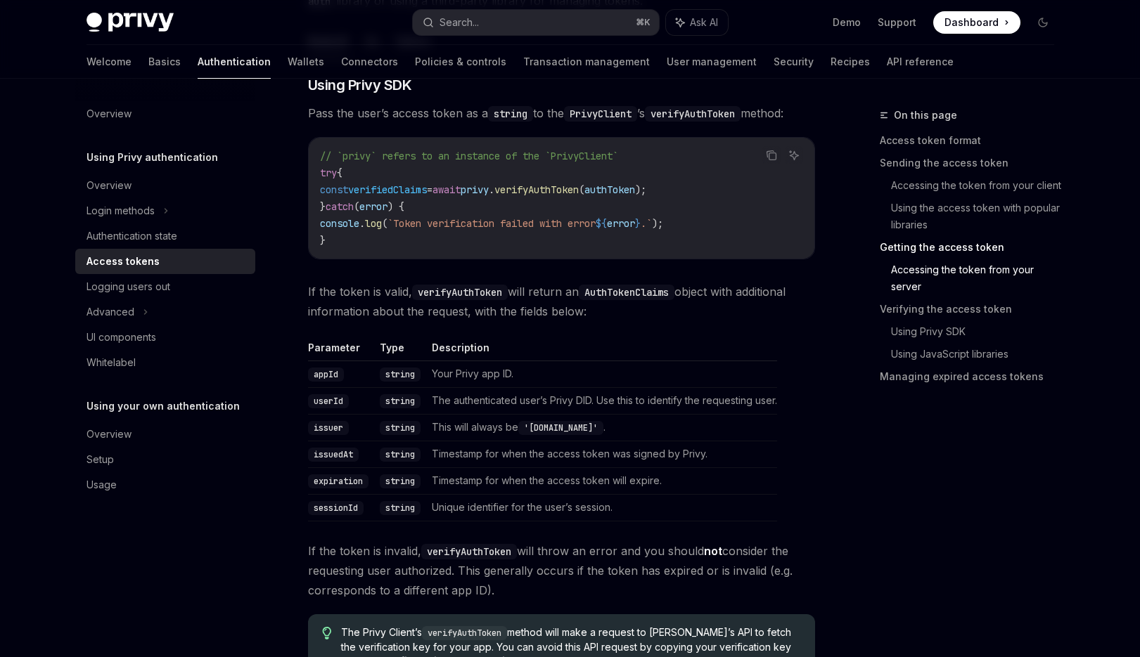
scroll to position [1120, 0]
